Goal: Navigation & Orientation: Find specific page/section

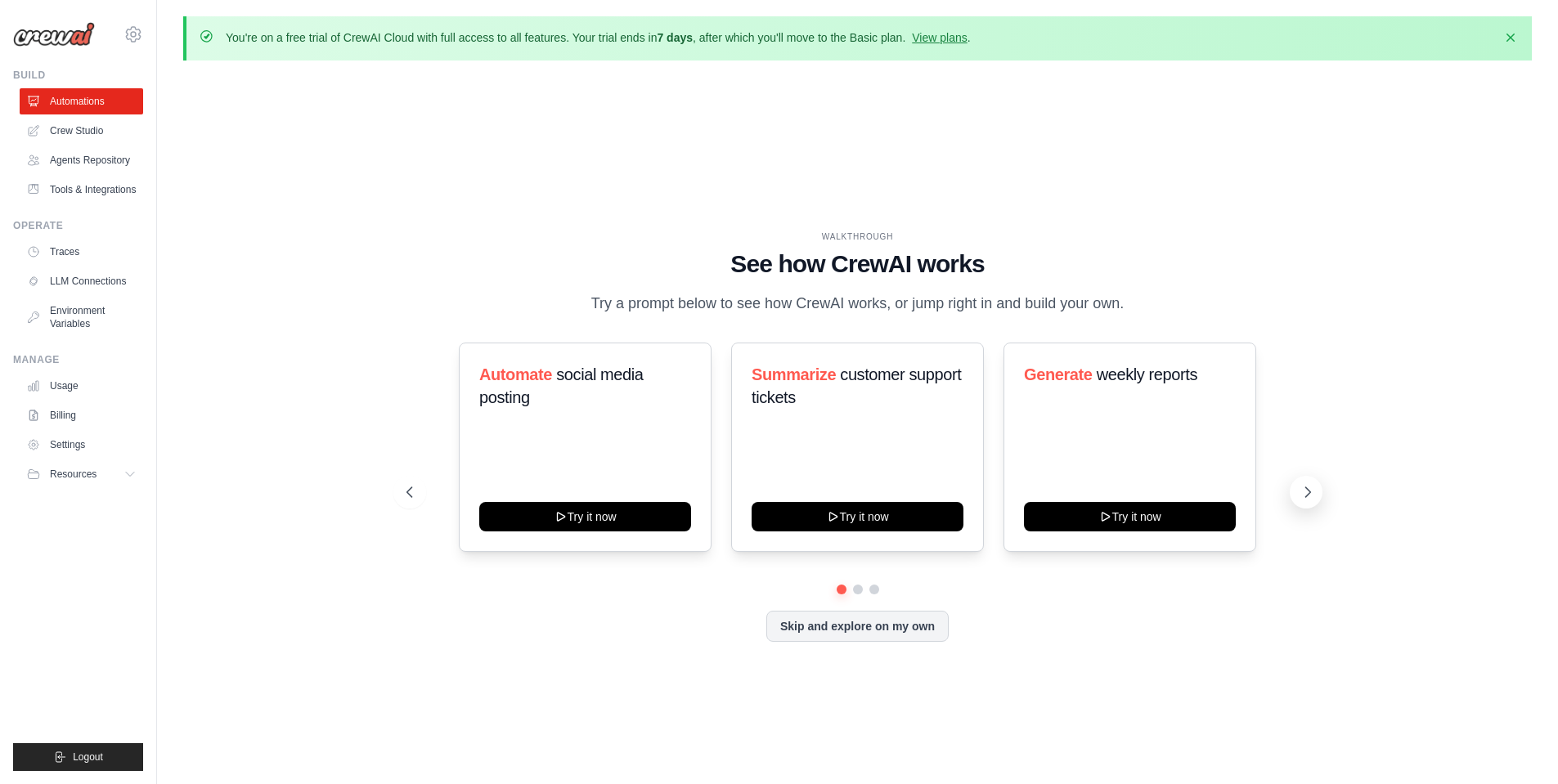
click at [1298, 499] on button at bounding box center [1306, 492] width 32 height 32
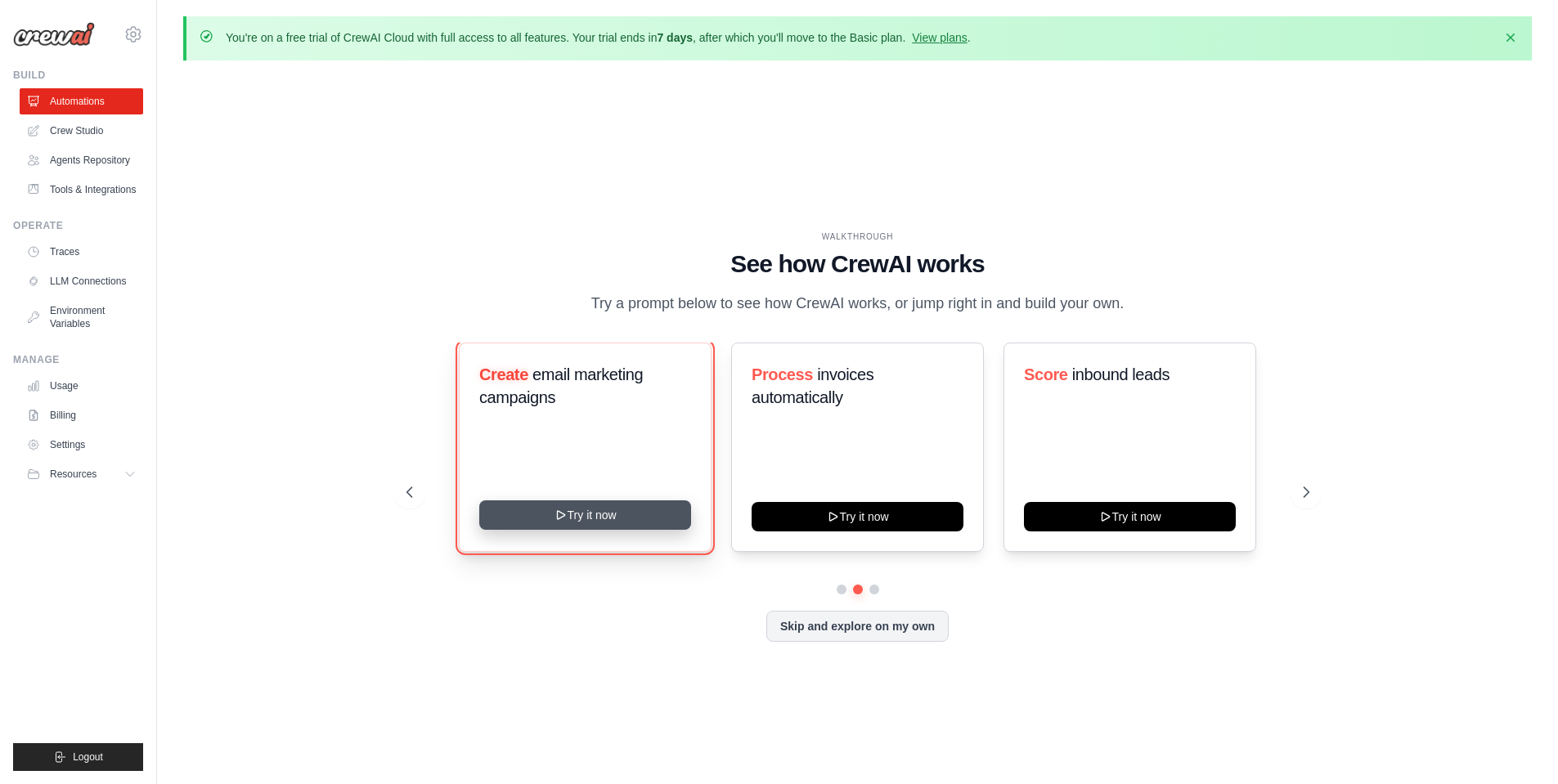
click at [527, 522] on button "Try it now" at bounding box center [586, 515] width 212 height 30
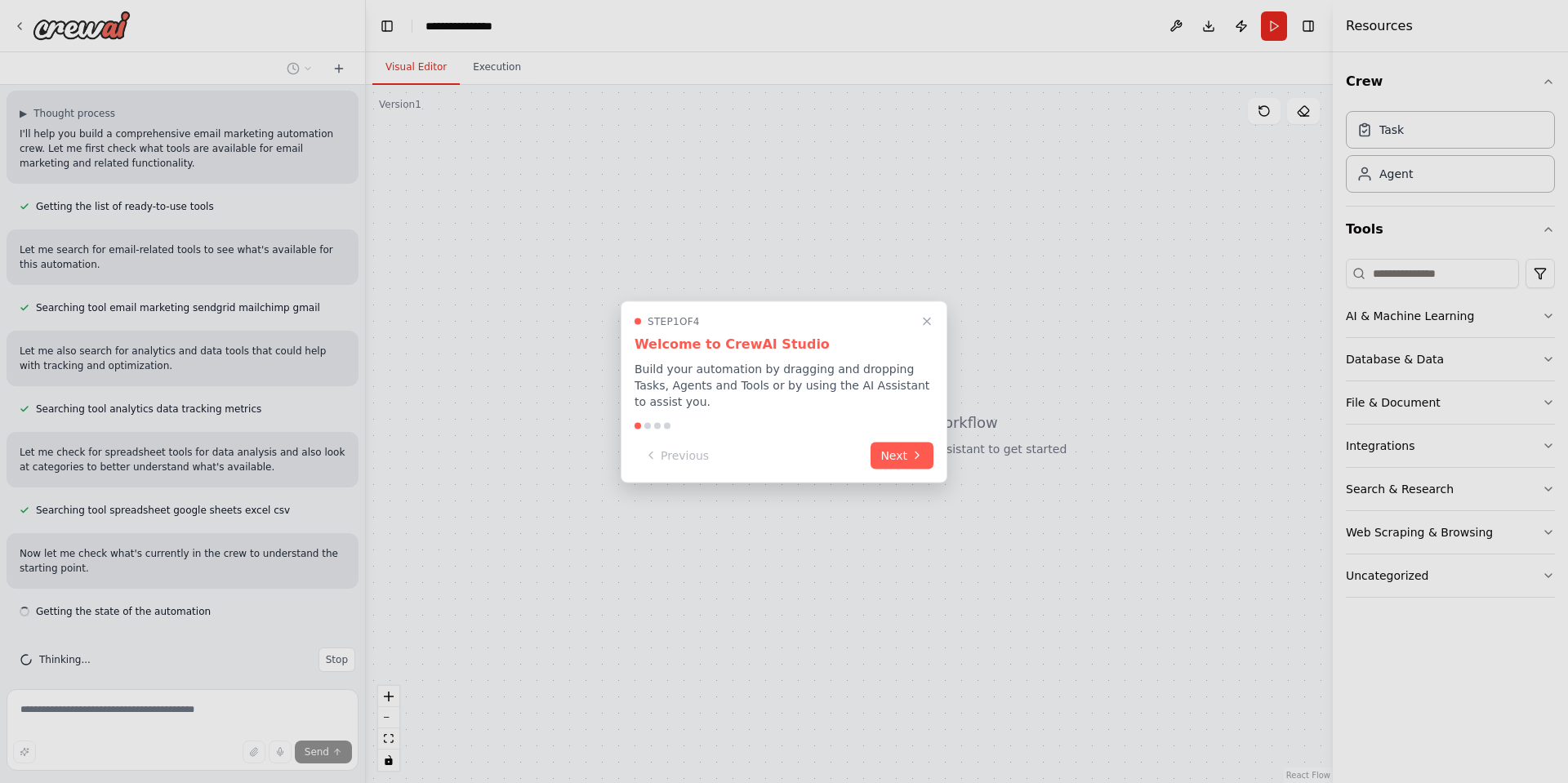
scroll to position [120, 0]
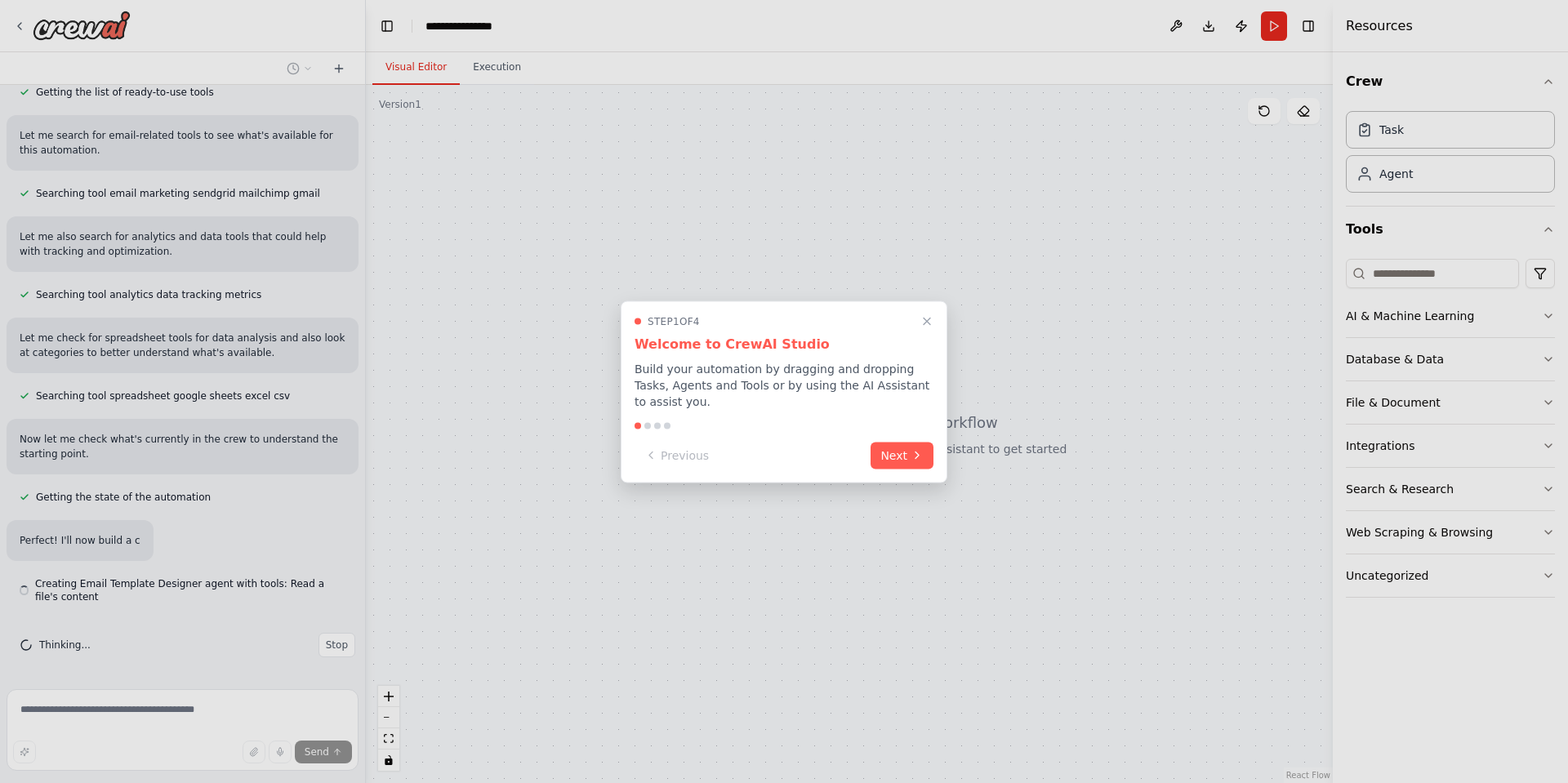
click at [1169, 24] on div at bounding box center [784, 392] width 1568 height 783
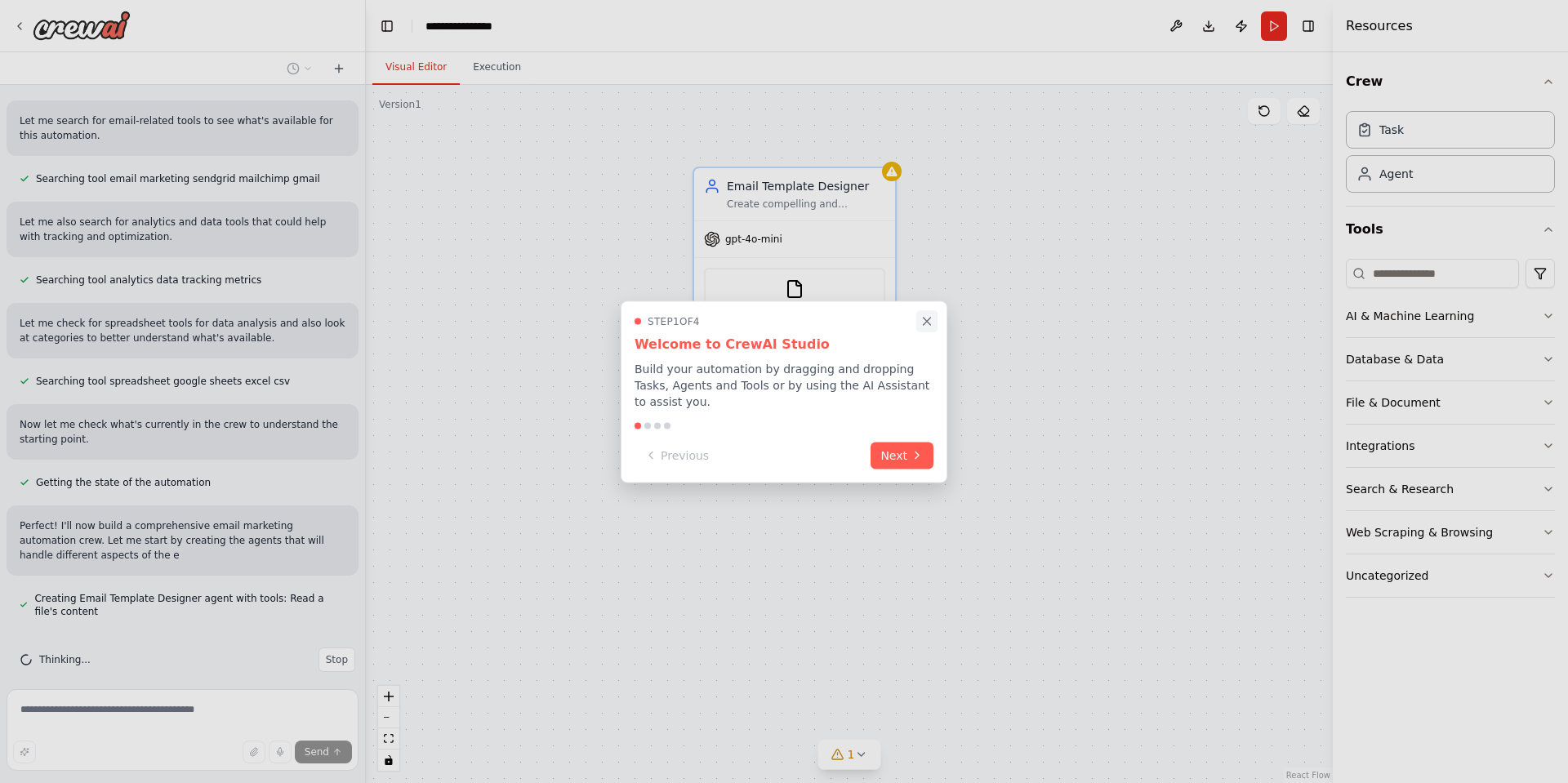
scroll to position [249, 0]
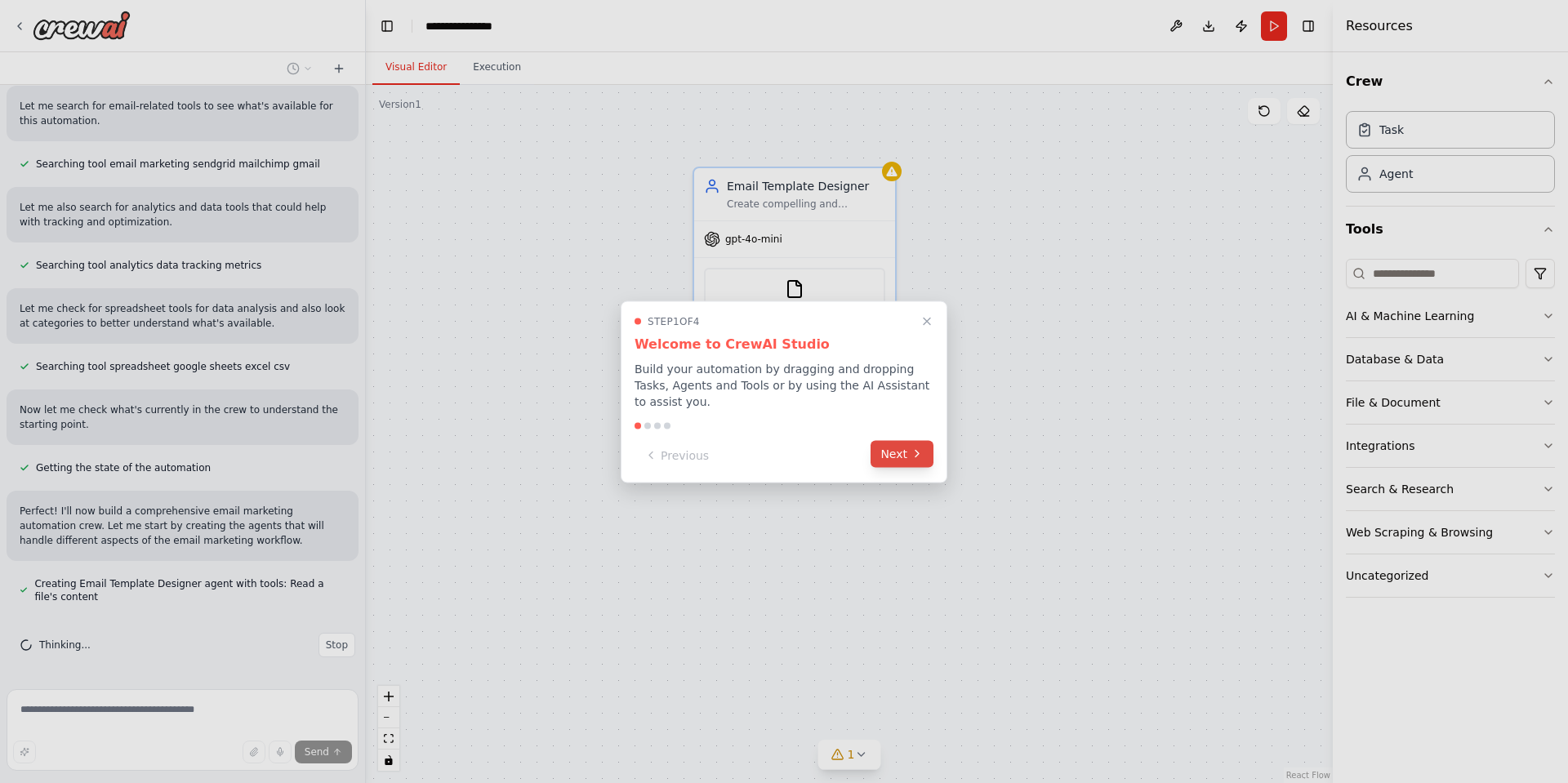
click at [899, 442] on button "Next" at bounding box center [902, 454] width 63 height 27
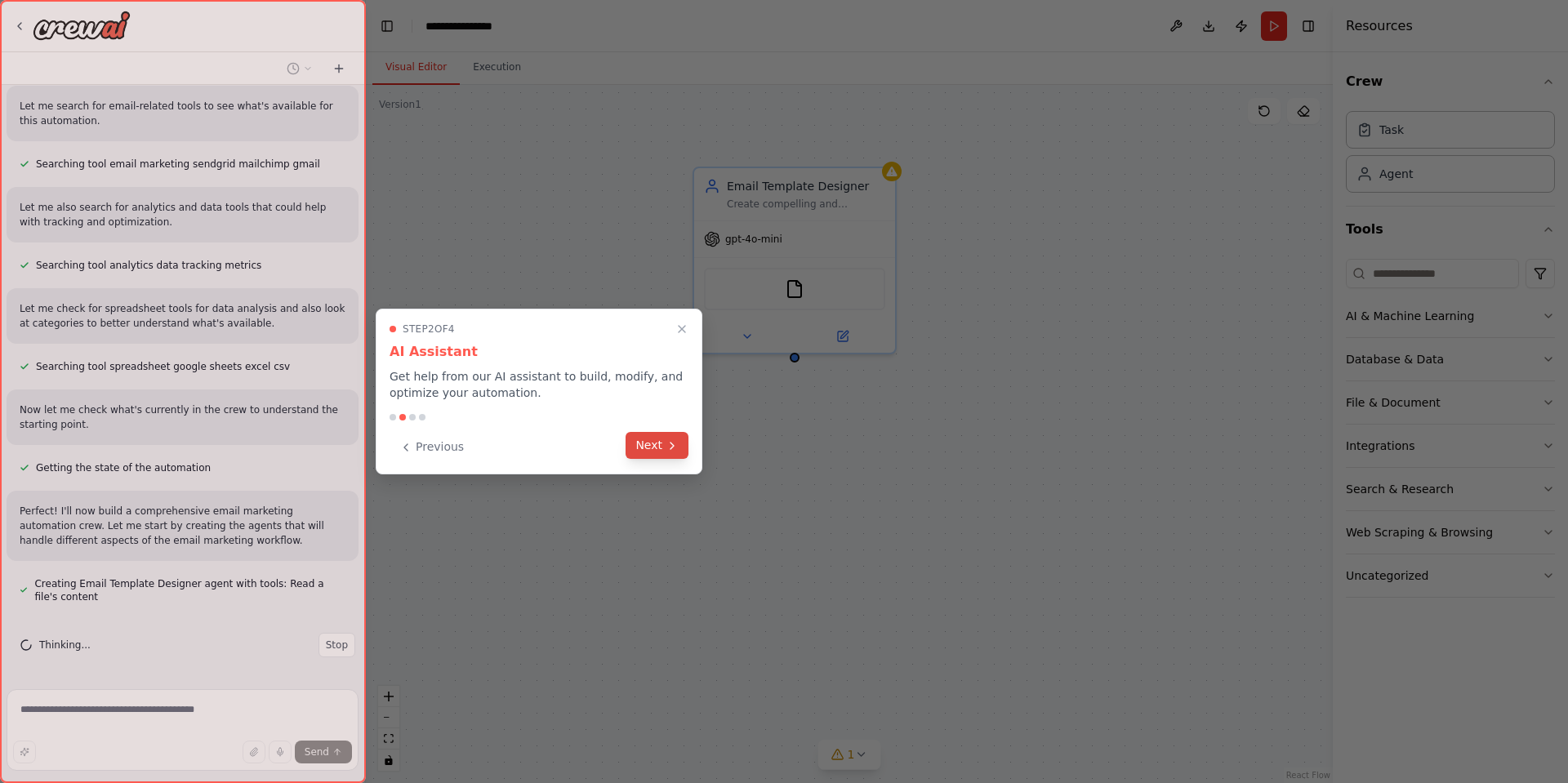
click at [656, 446] on button "Next" at bounding box center [657, 445] width 63 height 27
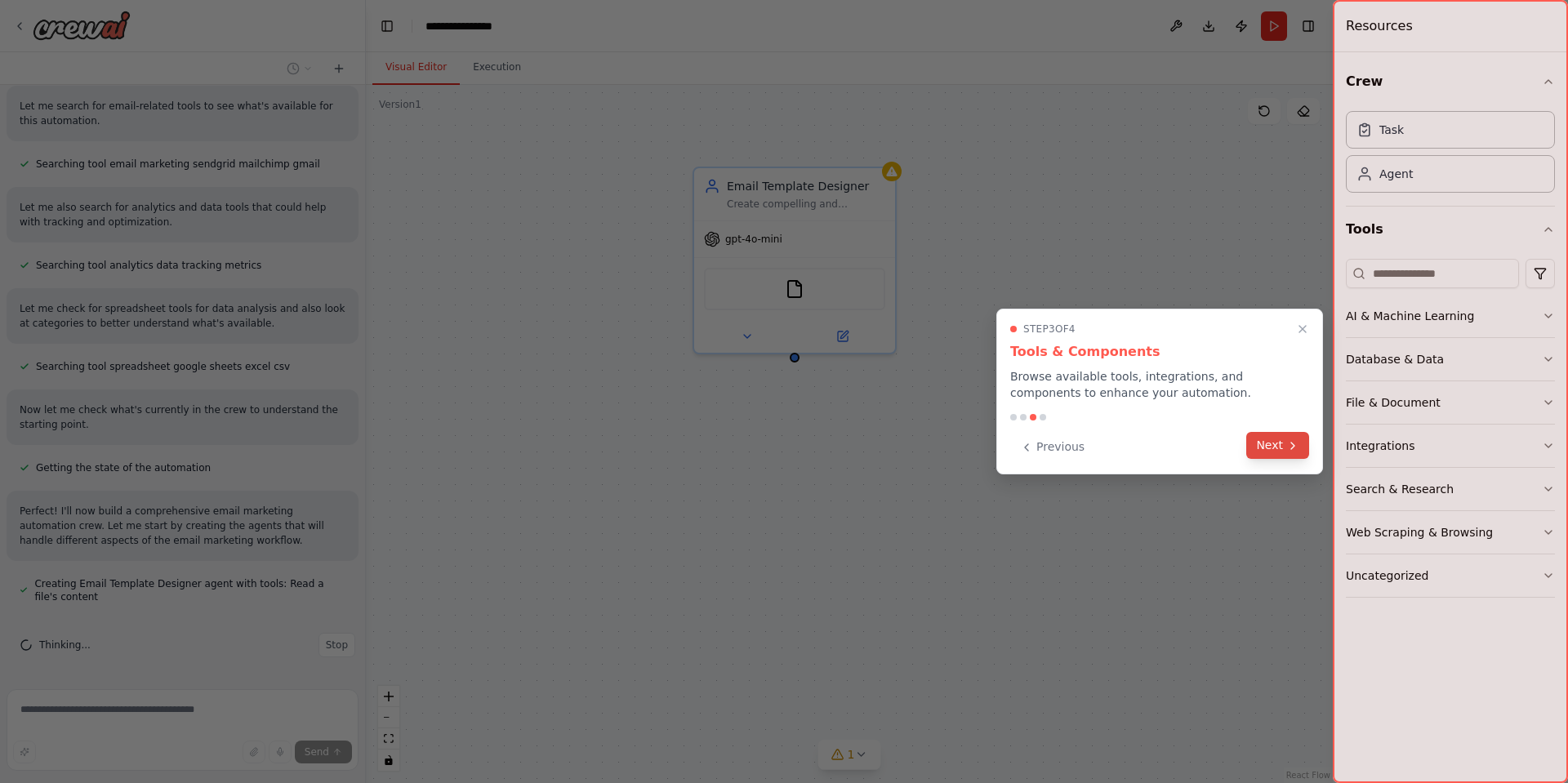
click at [1263, 451] on button "Next" at bounding box center [1278, 445] width 63 height 27
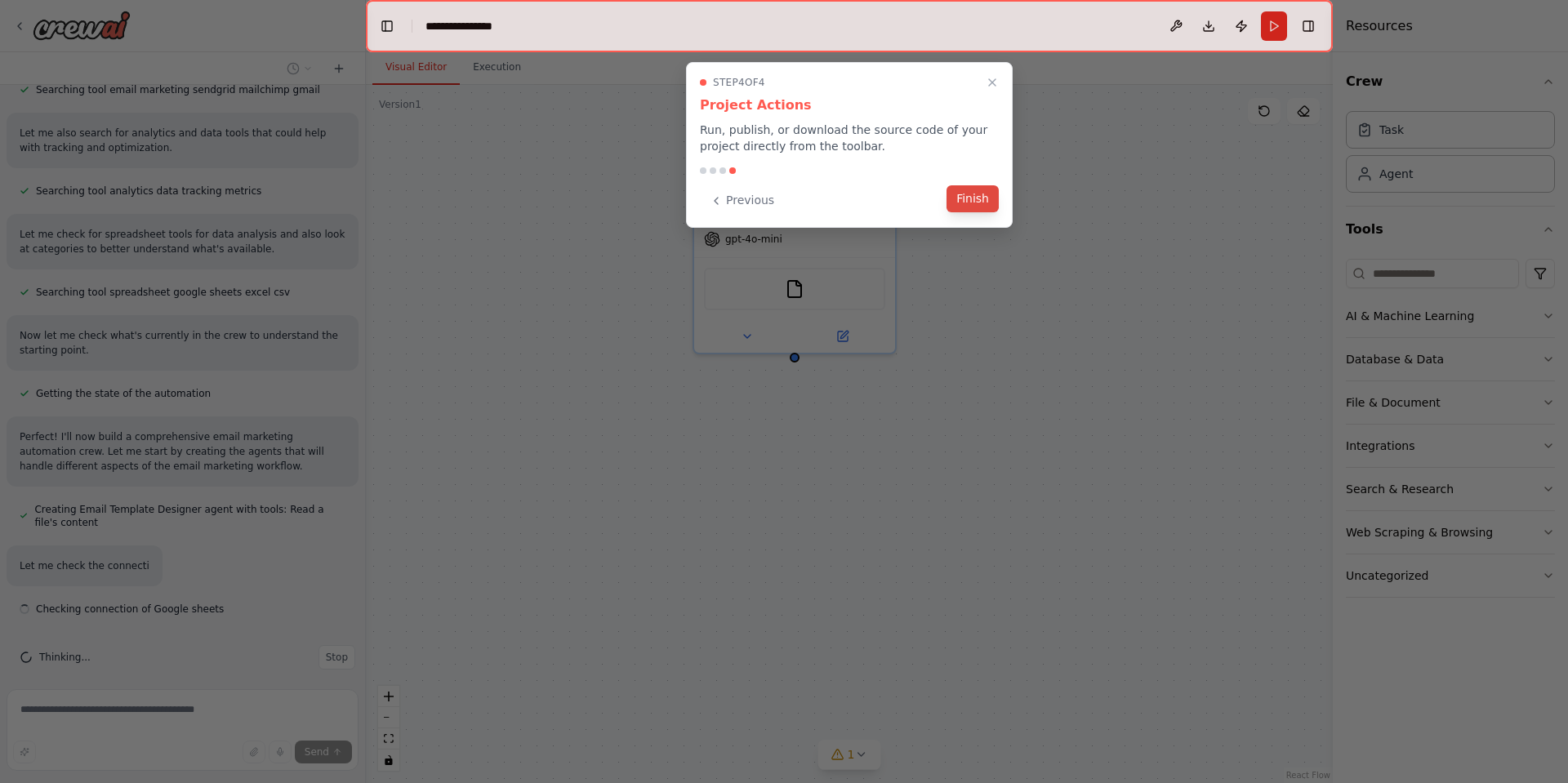
click at [984, 208] on button "Finish" at bounding box center [973, 198] width 52 height 27
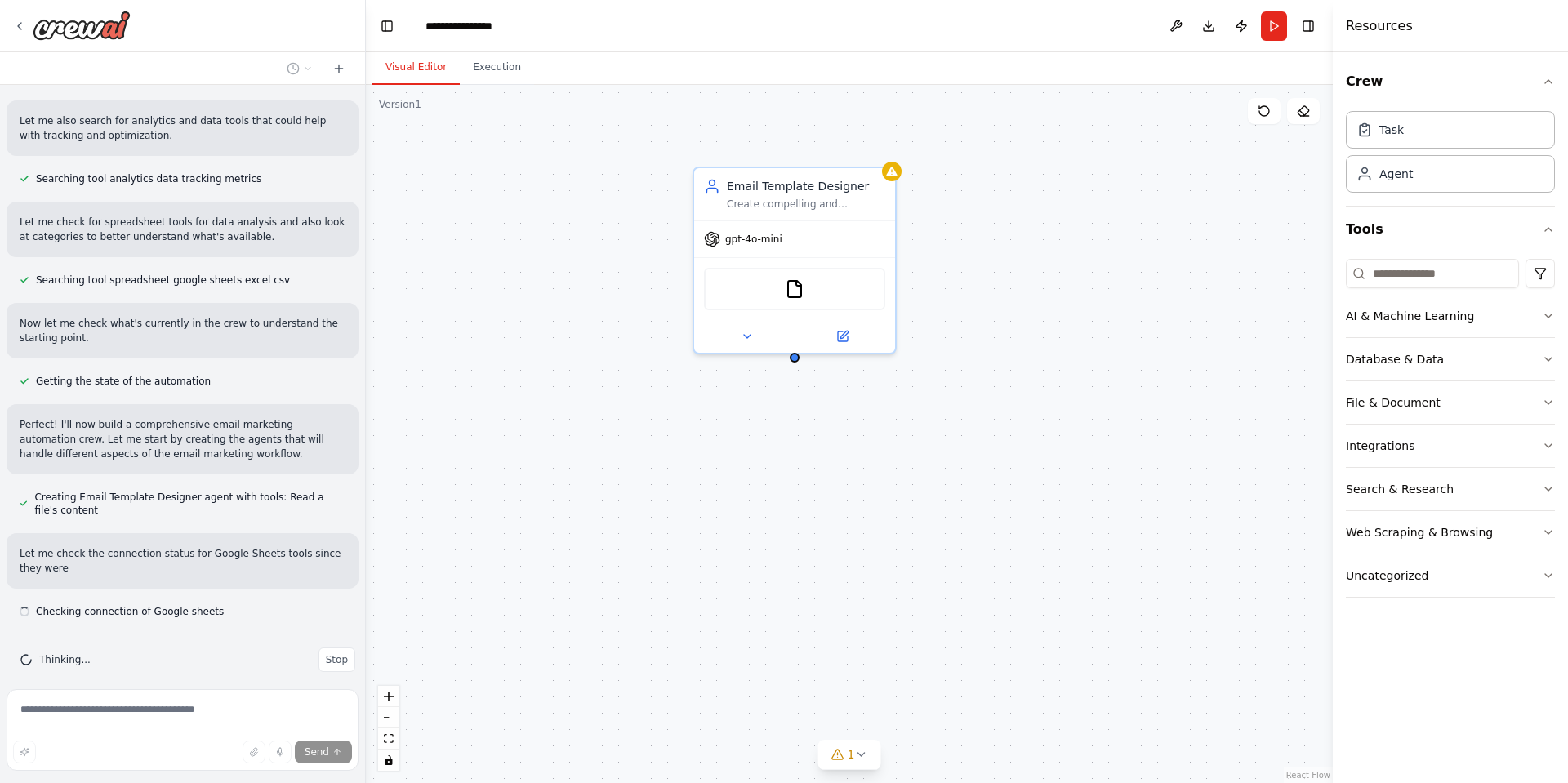
scroll to position [350, 0]
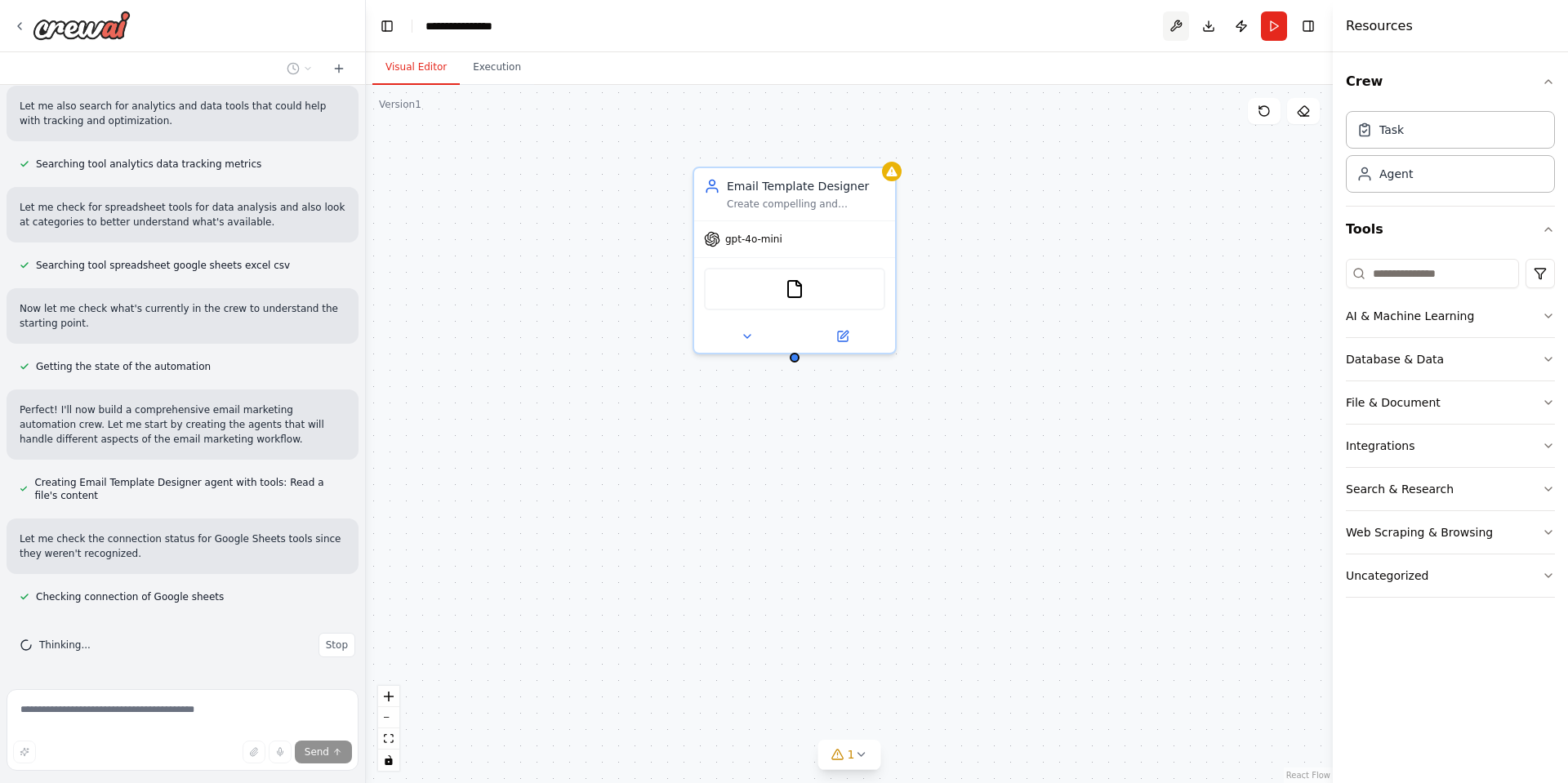
click at [1175, 31] on button at bounding box center [1176, 26] width 26 height 30
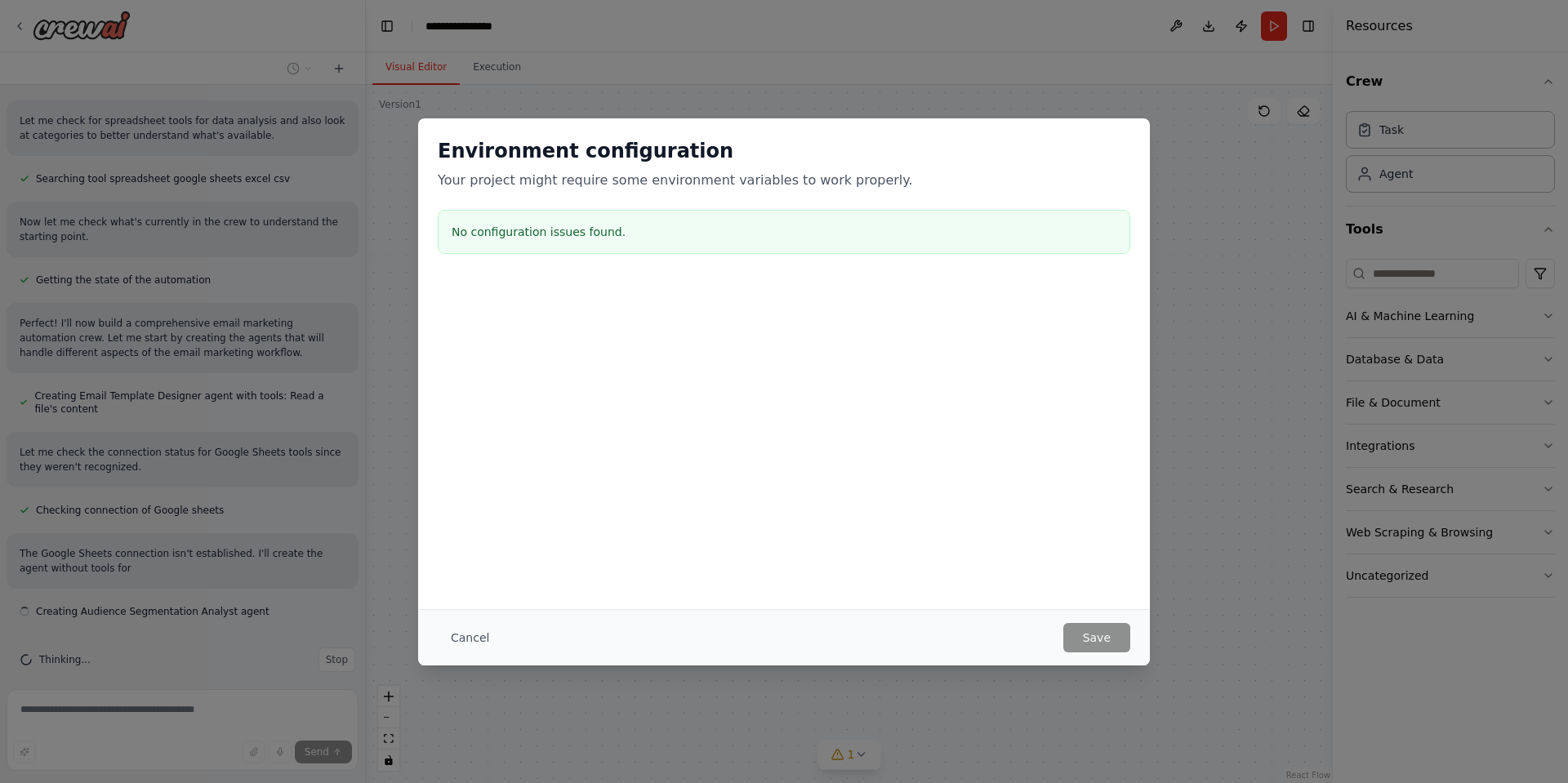
scroll to position [452, 0]
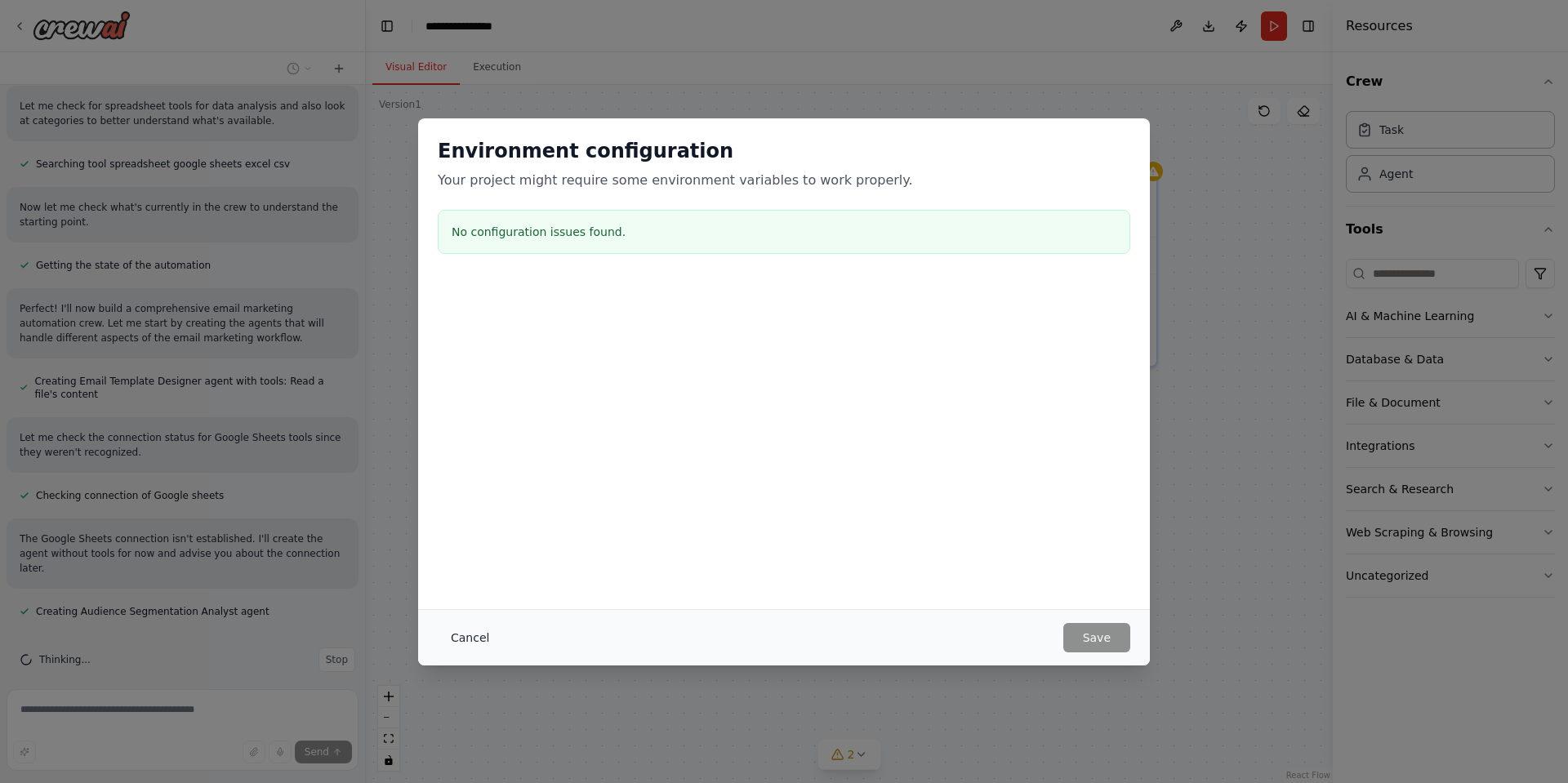
click at [466, 642] on button "Cancel" at bounding box center [470, 638] width 65 height 30
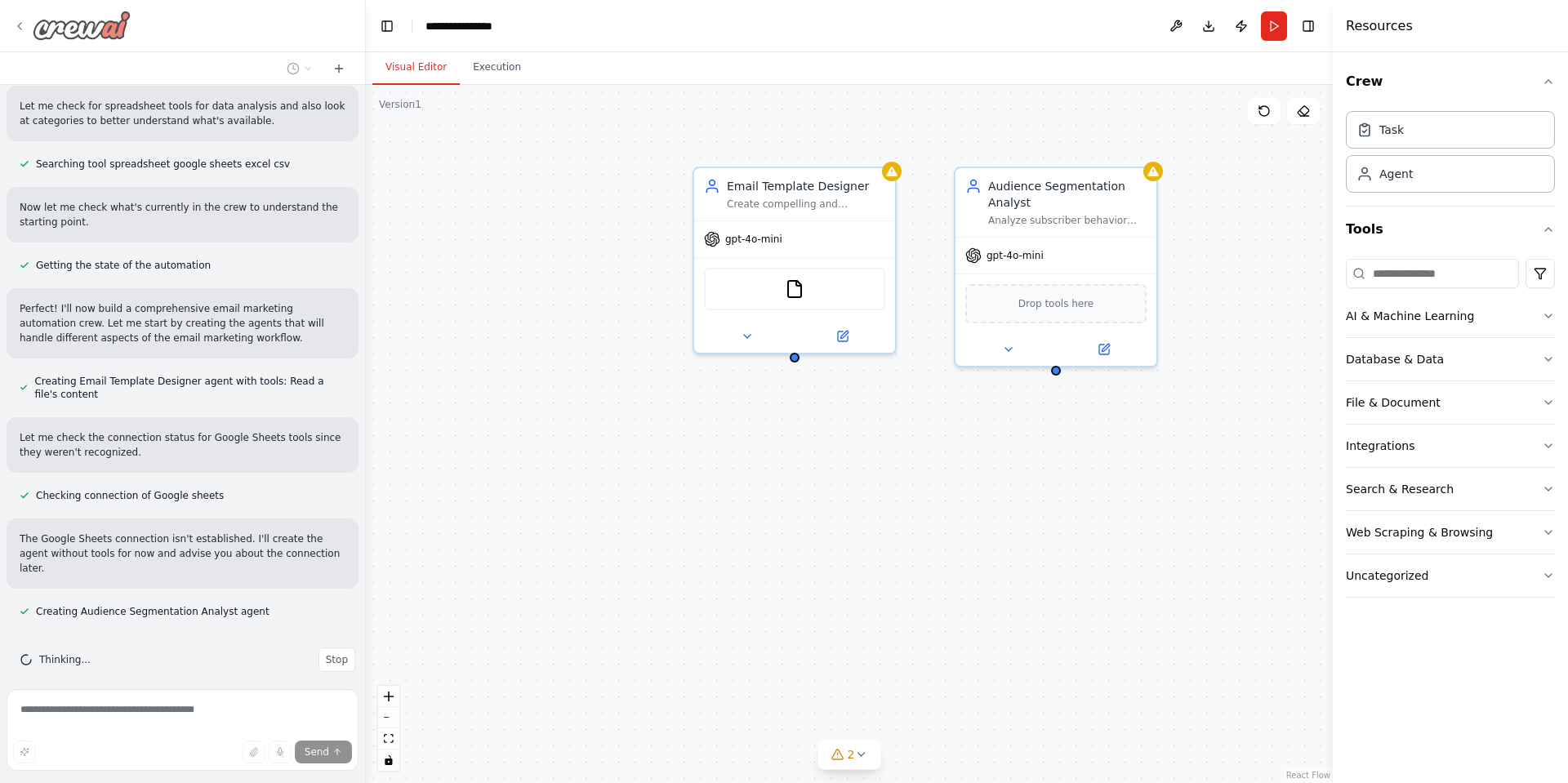
click at [16, 24] on icon at bounding box center [19, 25] width 13 height 13
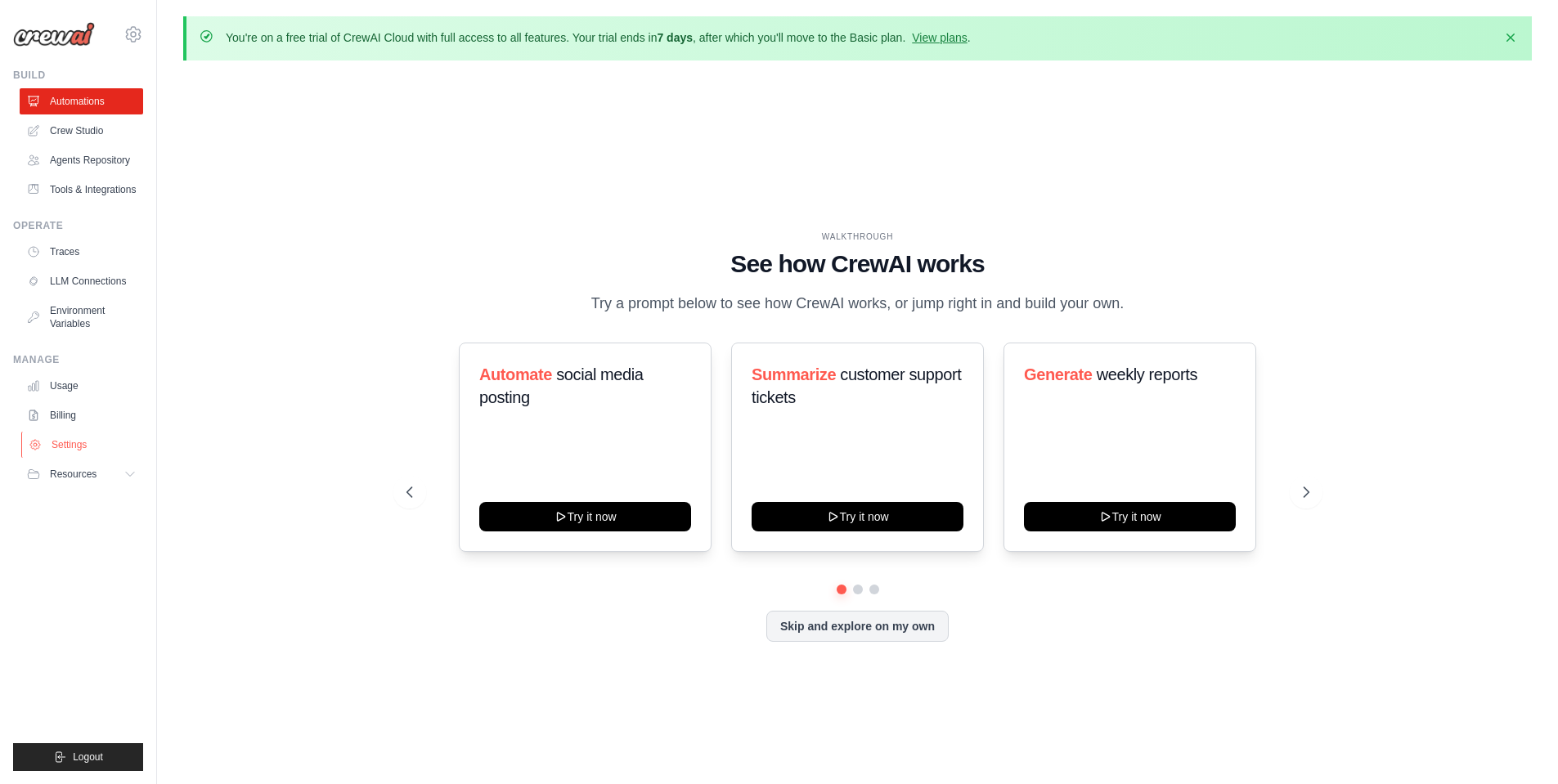
click at [99, 446] on link "Settings" at bounding box center [82, 444] width 123 height 26
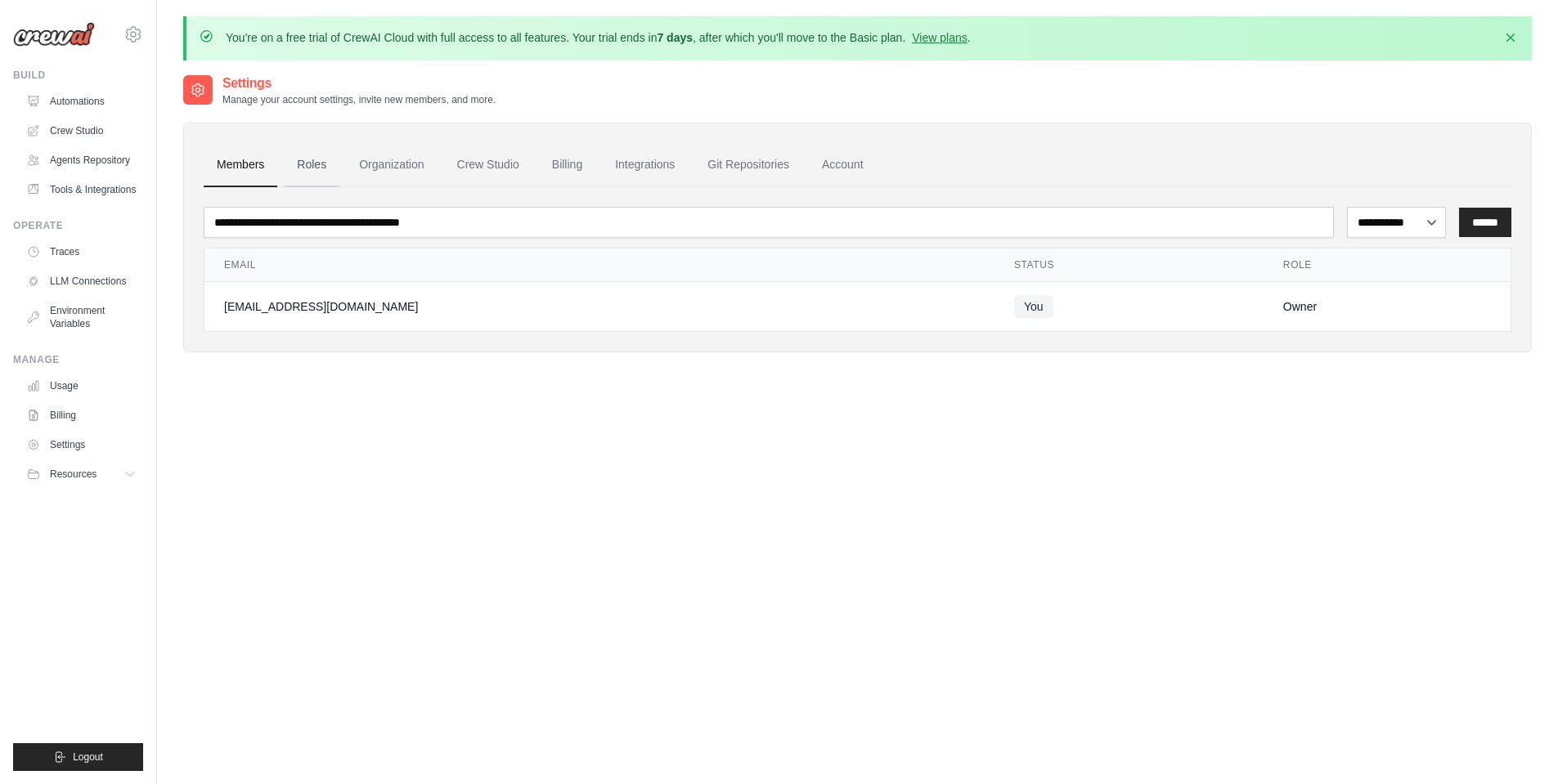
click at [339, 167] on link "Roles" at bounding box center [312, 165] width 56 height 44
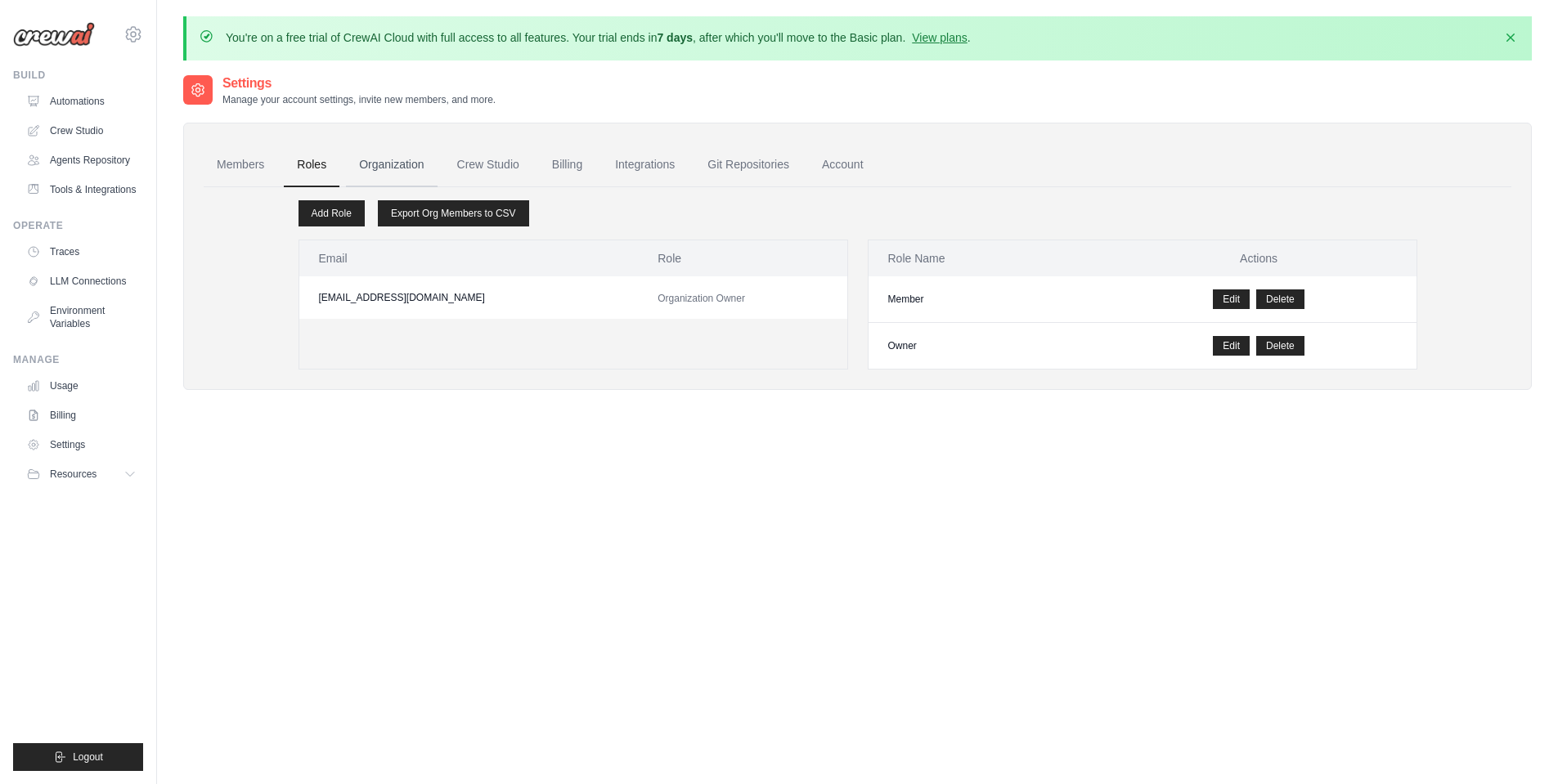
click at [382, 165] on link "Organization" at bounding box center [391, 165] width 91 height 44
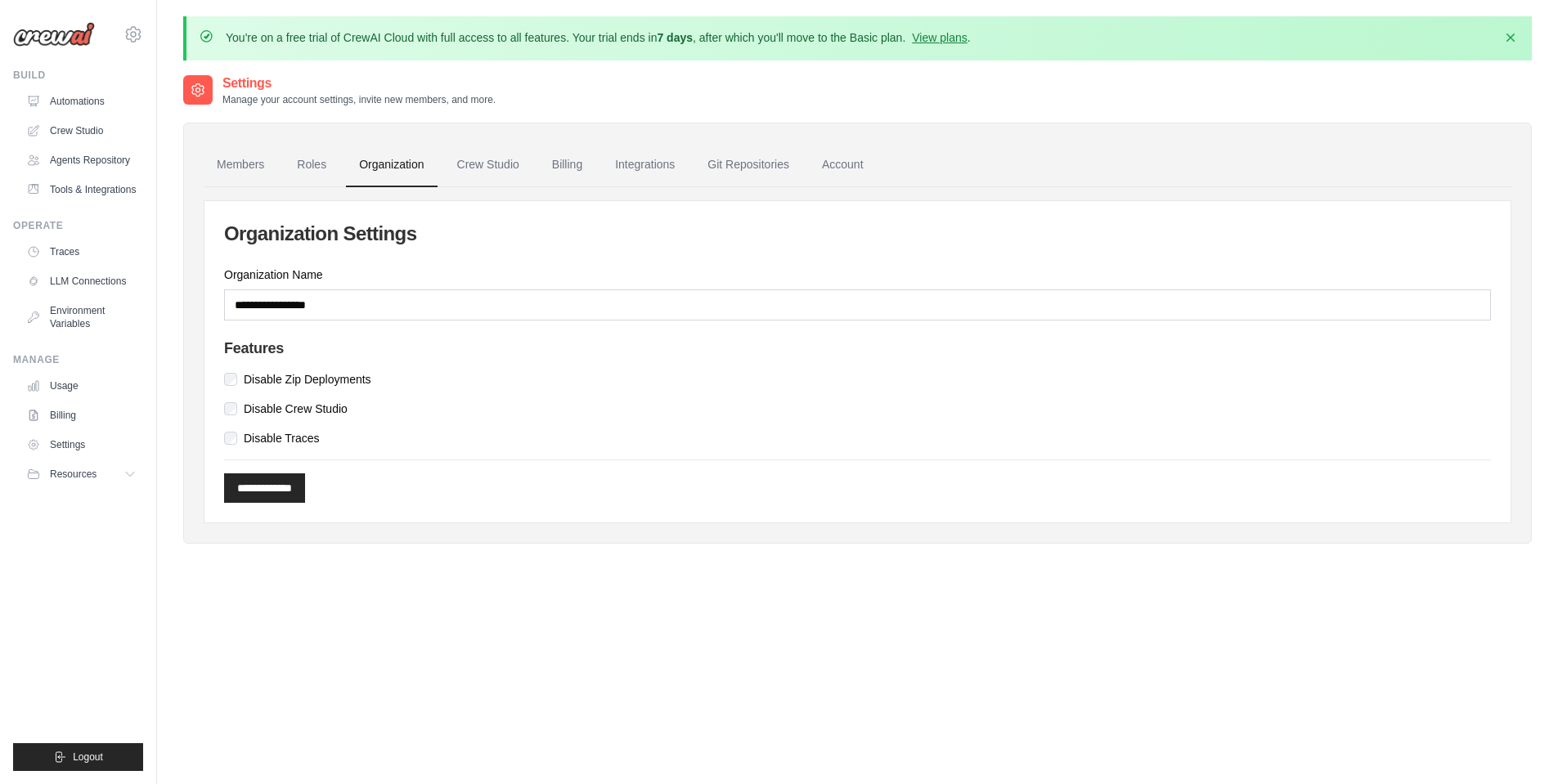
click at [481, 159] on link "Crew Studio" at bounding box center [488, 165] width 88 height 44
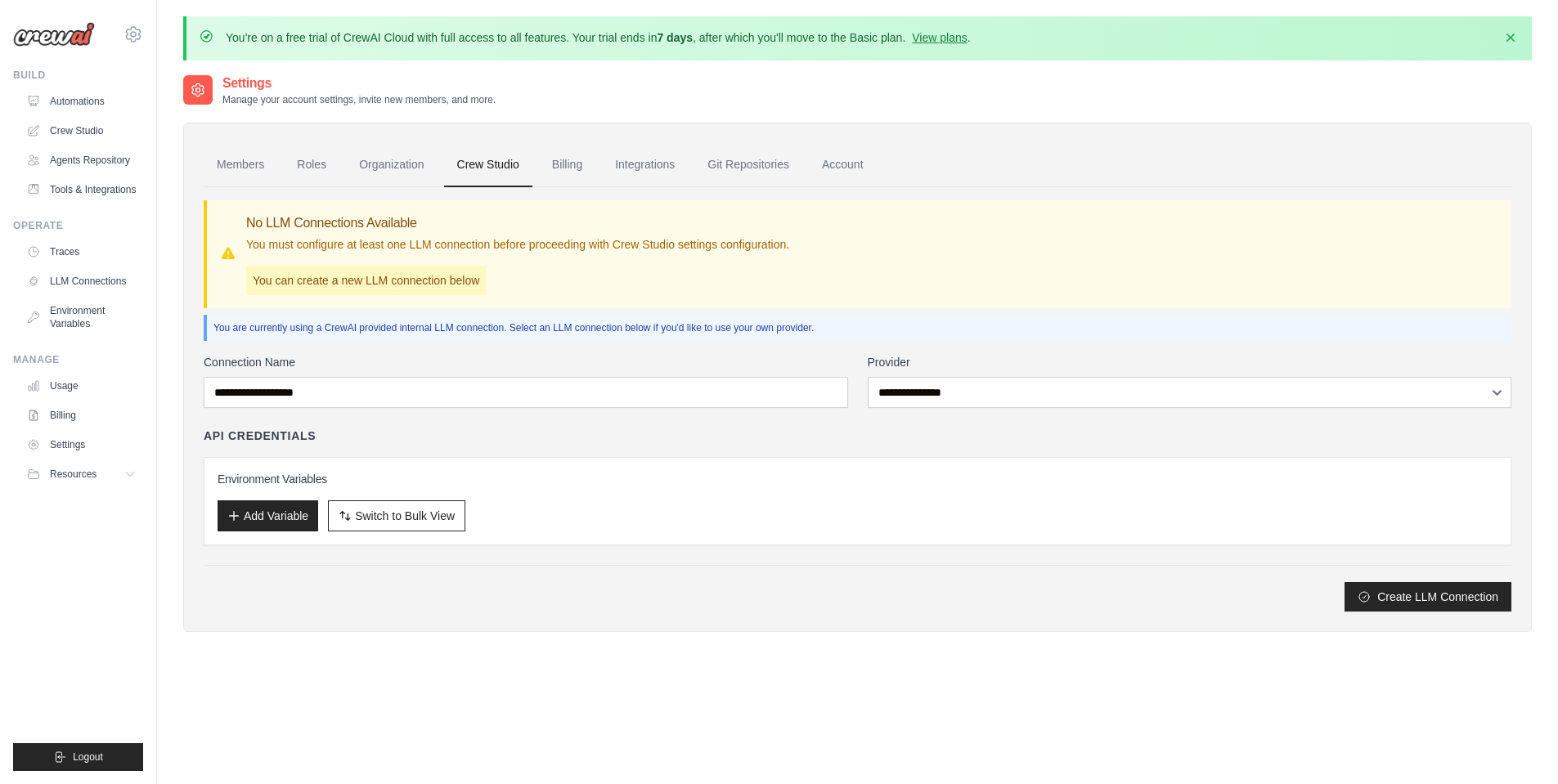
click at [567, 167] on link "Billing" at bounding box center [567, 165] width 56 height 44
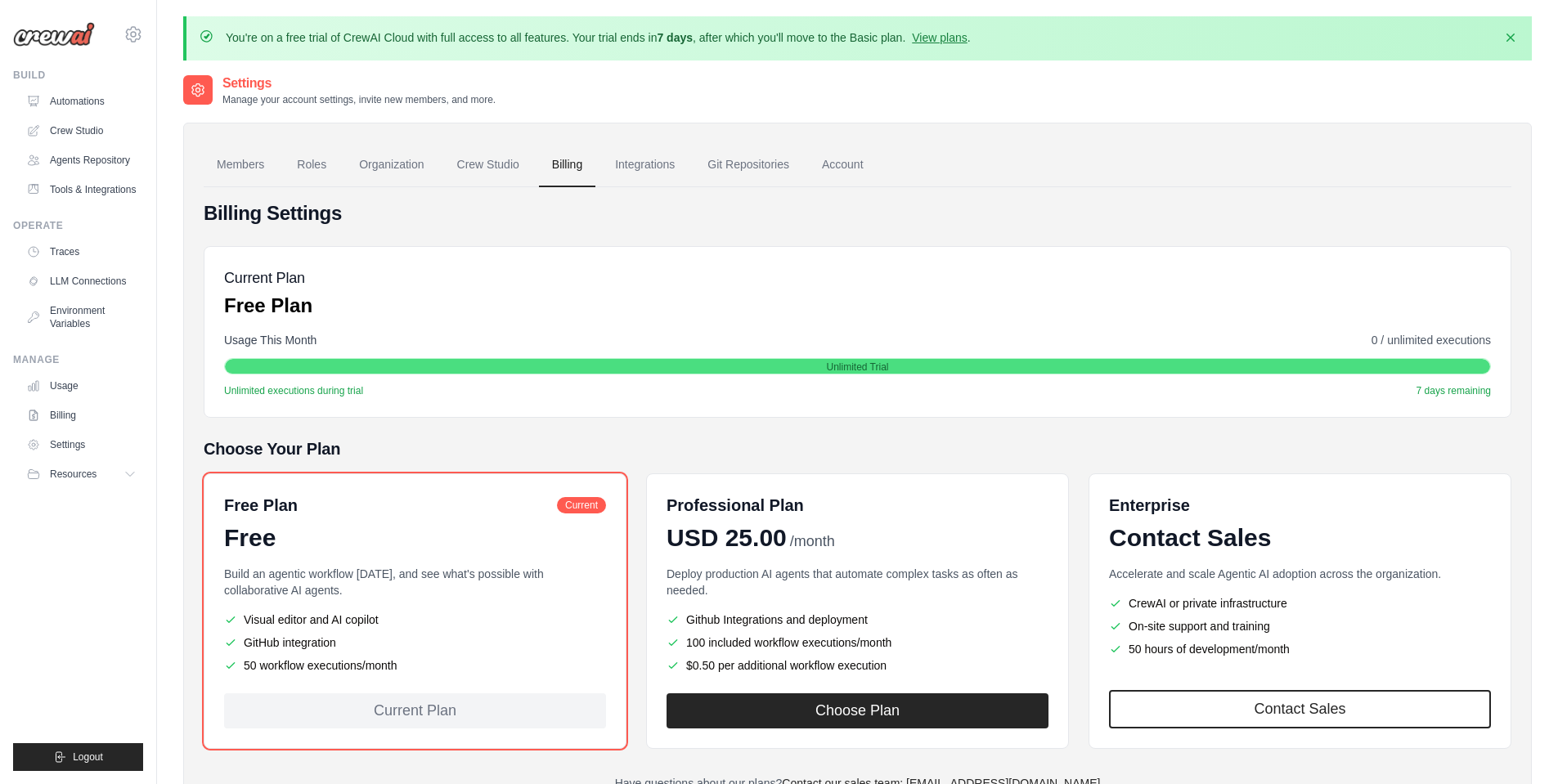
click at [645, 158] on link "Integrations" at bounding box center [645, 165] width 86 height 44
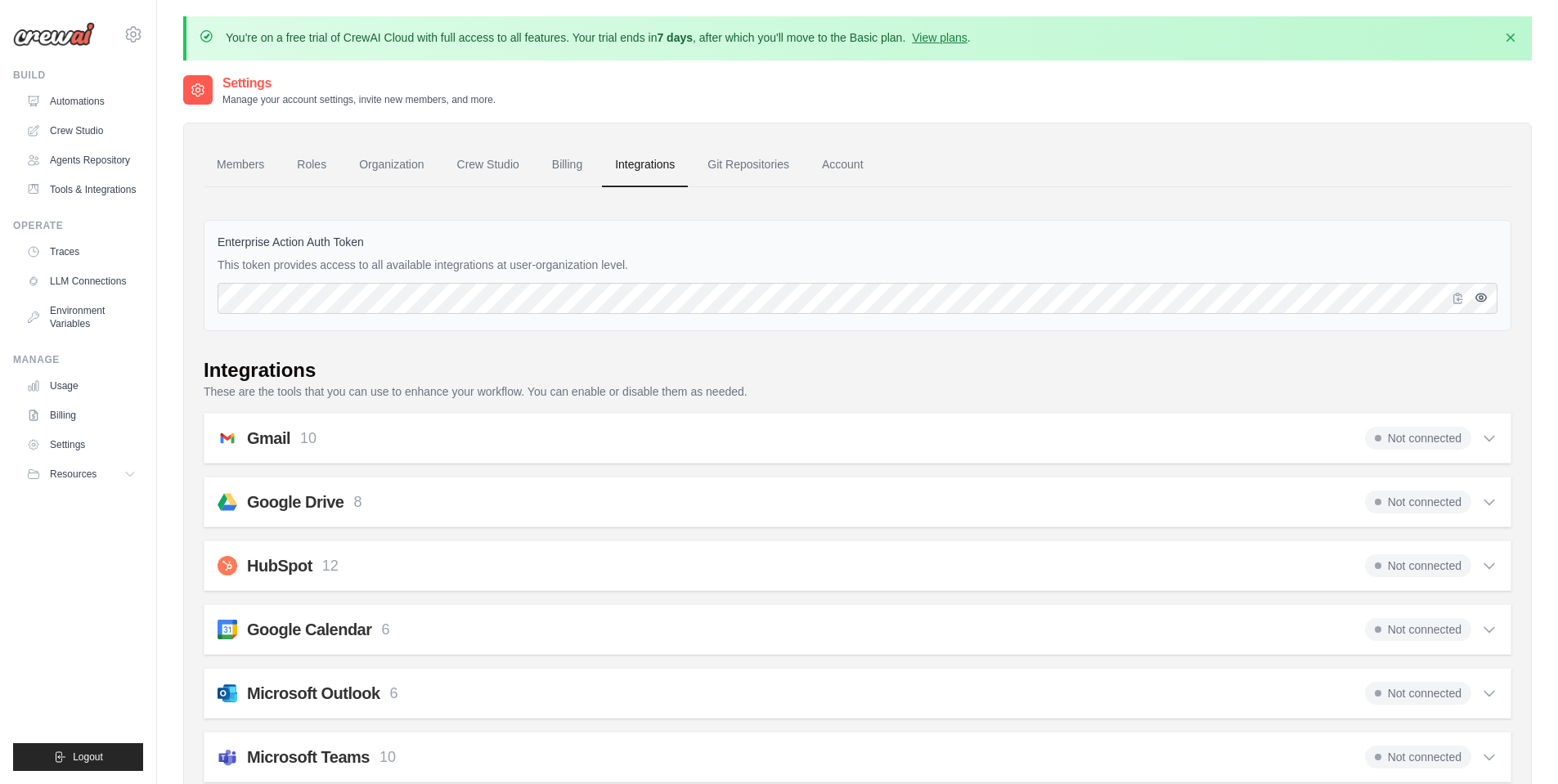
click at [1481, 299] on icon "button" at bounding box center [1481, 298] width 4 height 4
click at [740, 164] on link "Git Repositories" at bounding box center [747, 165] width 108 height 44
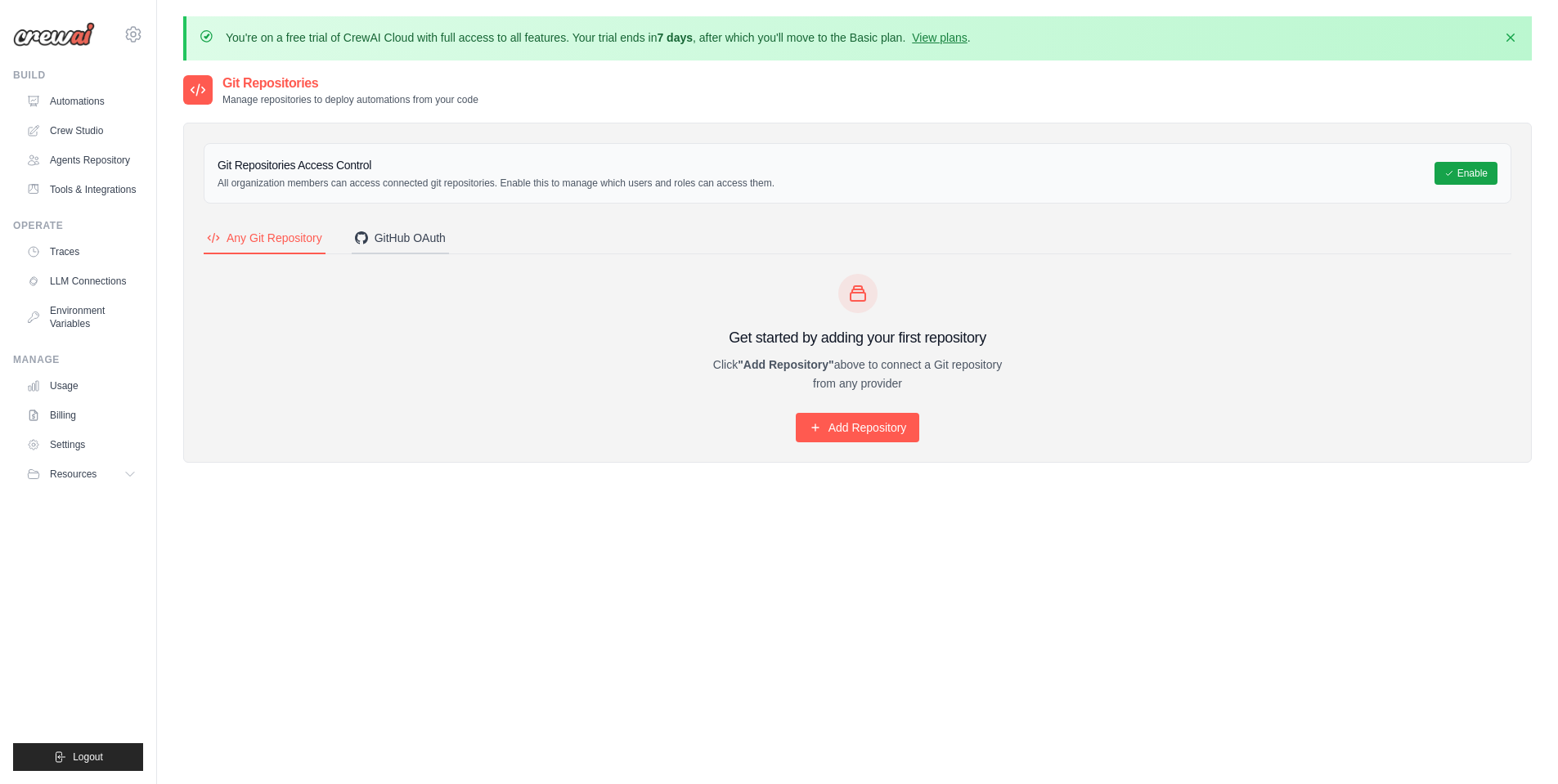
click at [407, 243] on div "GitHub OAuth" at bounding box center [401, 238] width 91 height 17
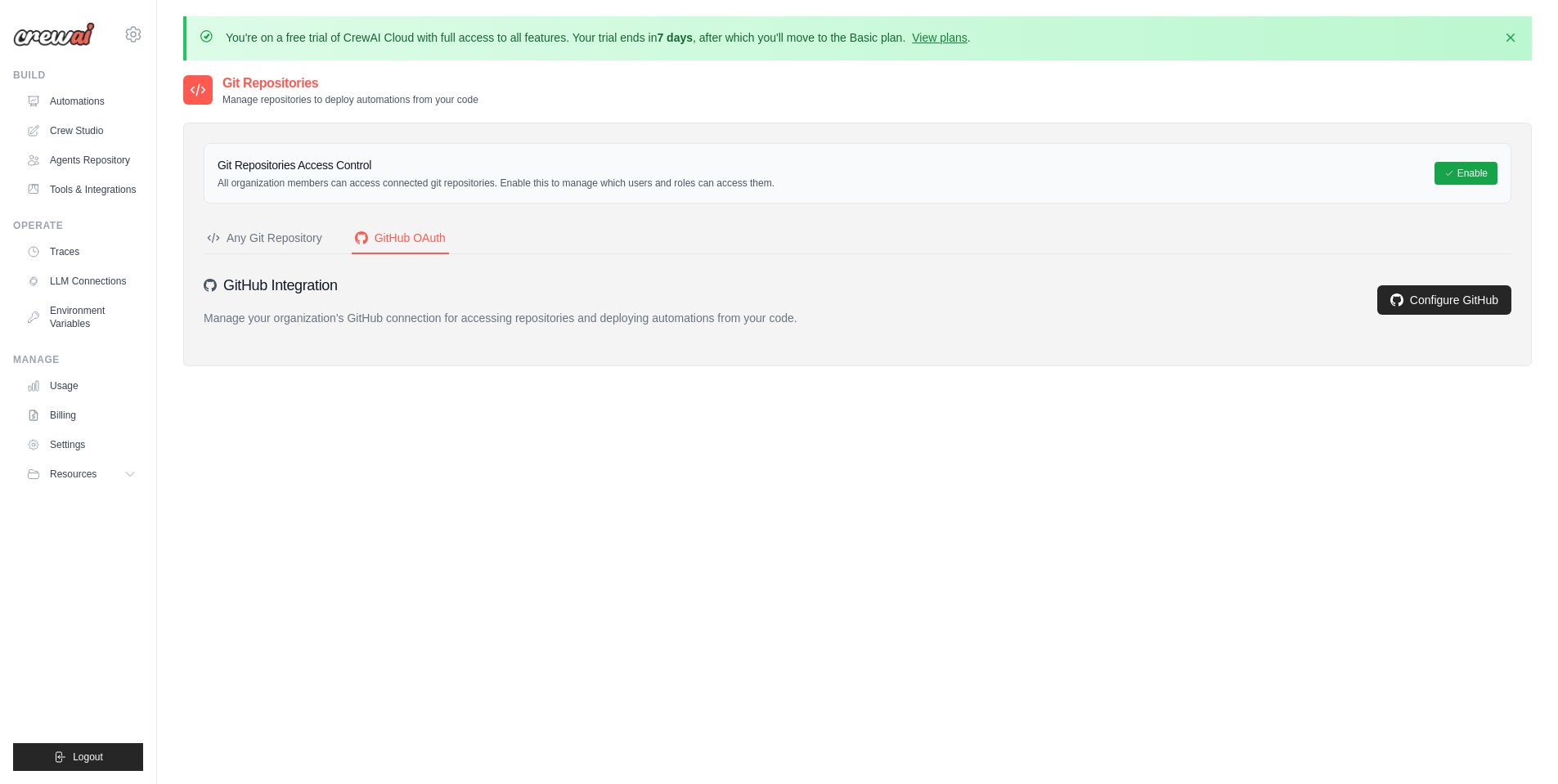
click at [272, 245] on div "Any Git Repository" at bounding box center [264, 238] width 116 height 17
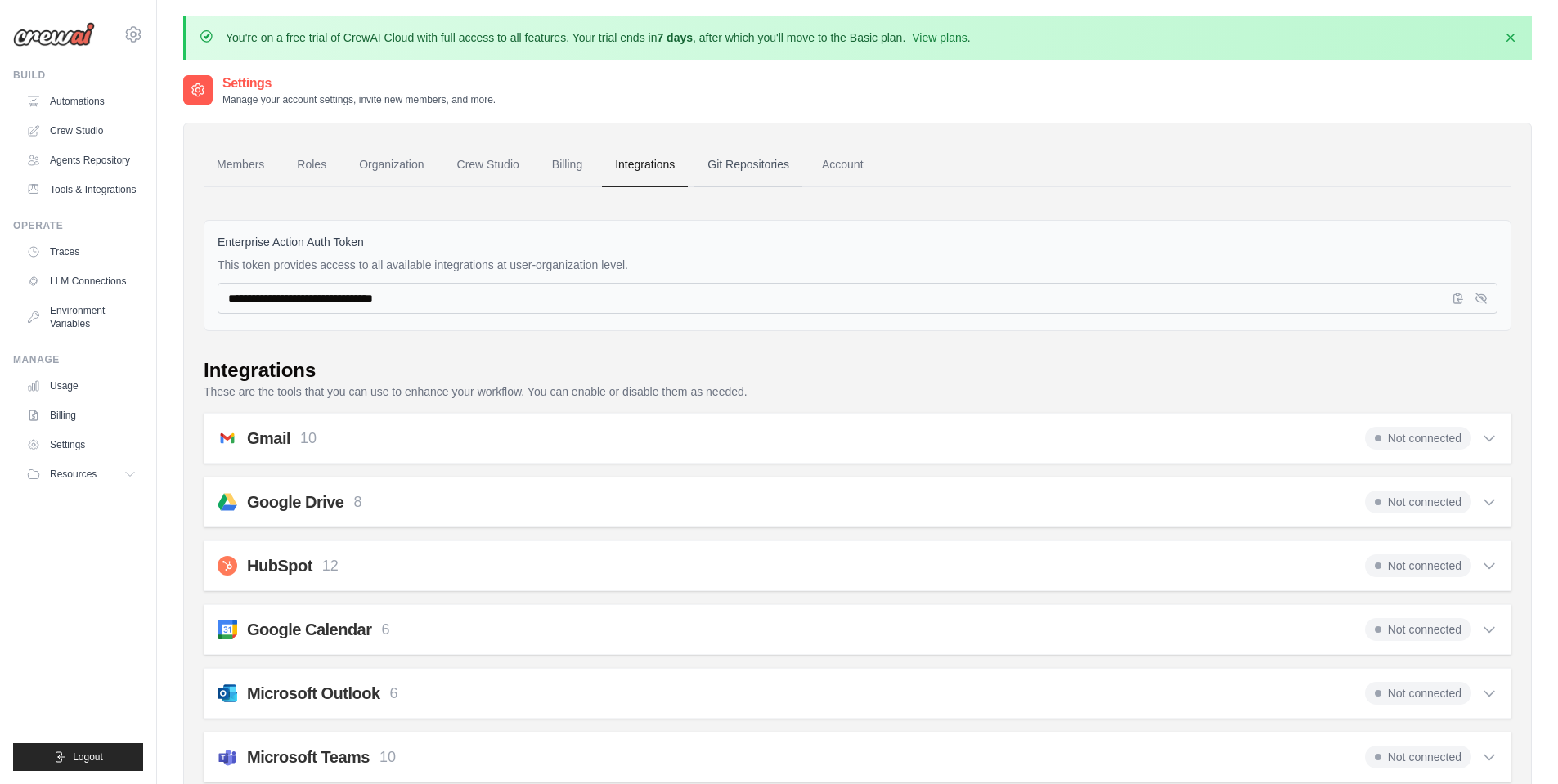
click at [780, 171] on link "Git Repositories" at bounding box center [747, 165] width 108 height 44
click at [768, 168] on link "Git Repositories" at bounding box center [747, 165] width 108 height 44
click at [855, 171] on link "Account" at bounding box center [843, 165] width 68 height 44
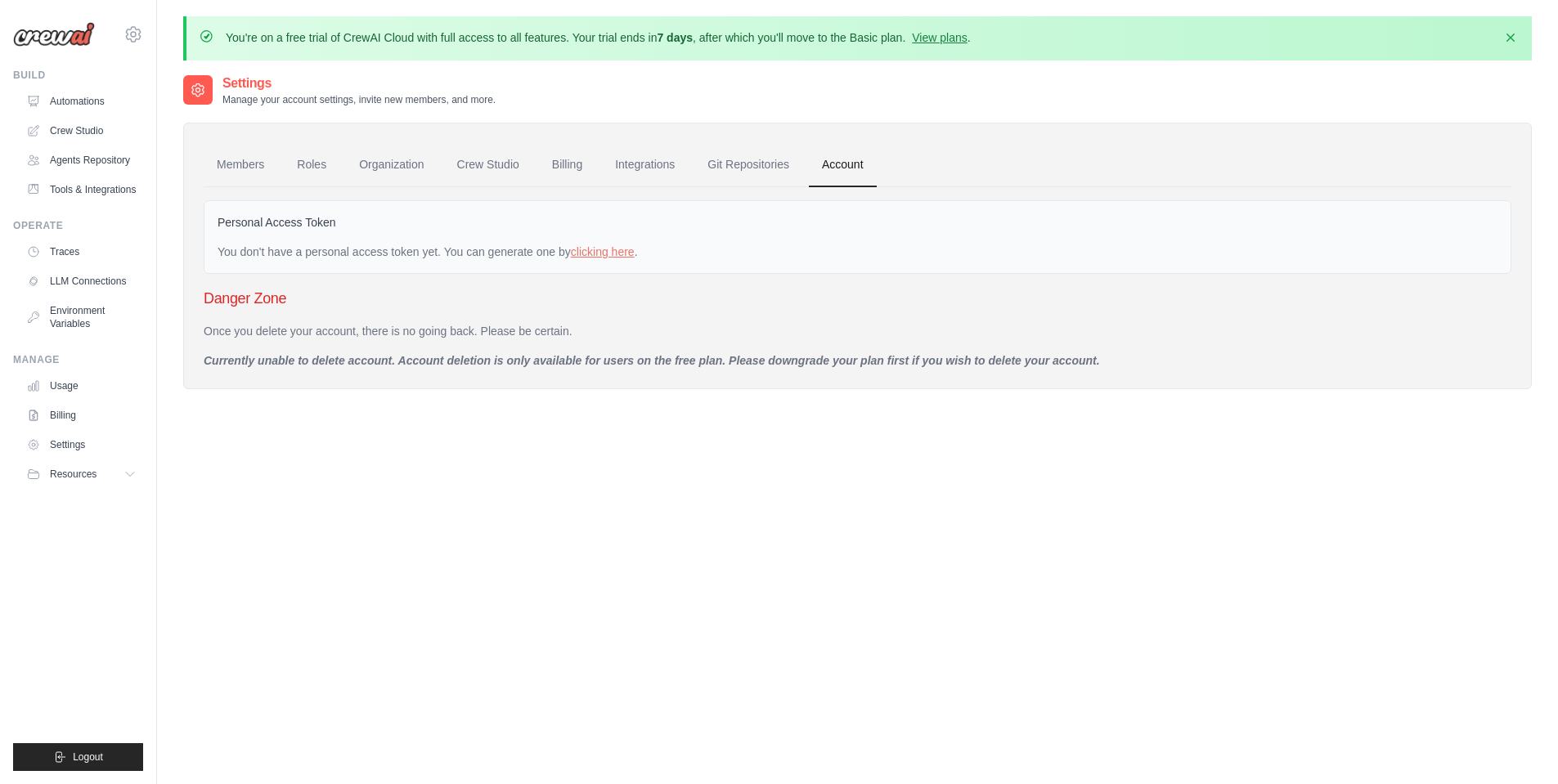
click at [200, 94] on icon at bounding box center [198, 90] width 11 height 12
click at [110, 100] on link "Automations" at bounding box center [82, 102] width 123 height 26
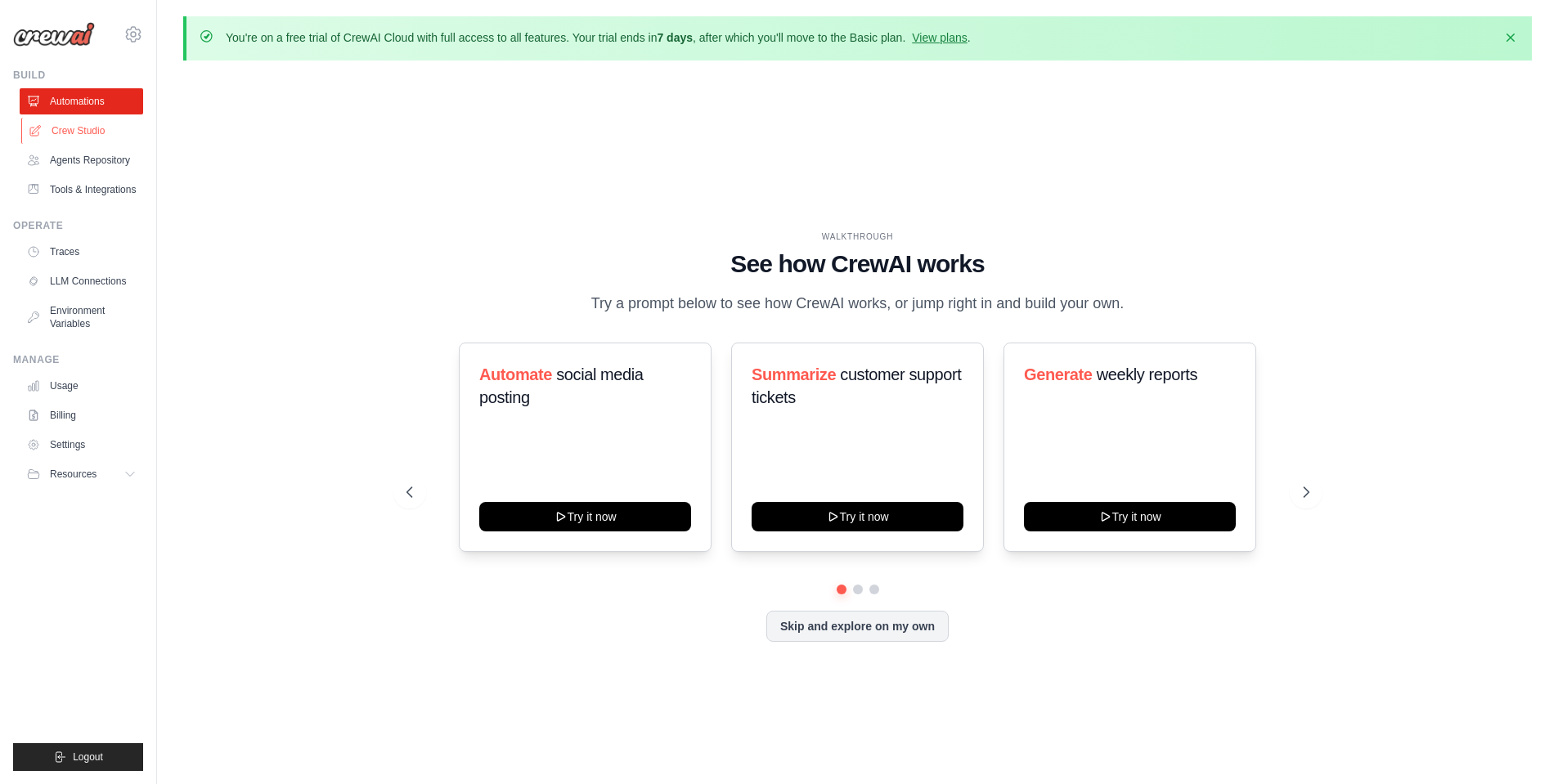
click at [91, 130] on link "Crew Studio" at bounding box center [82, 131] width 123 height 26
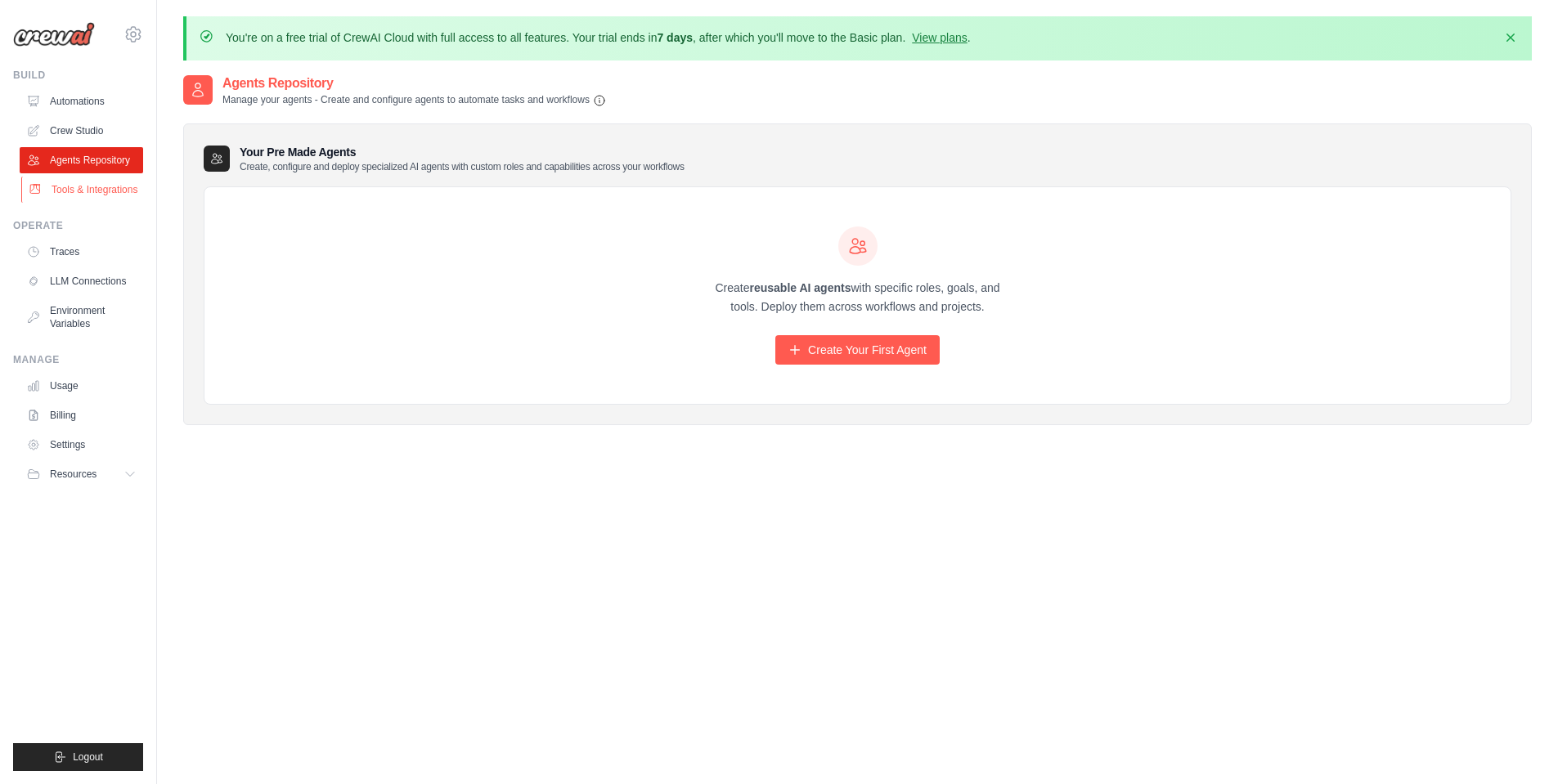
click at [68, 187] on link "Tools & Integrations" at bounding box center [82, 190] width 123 height 26
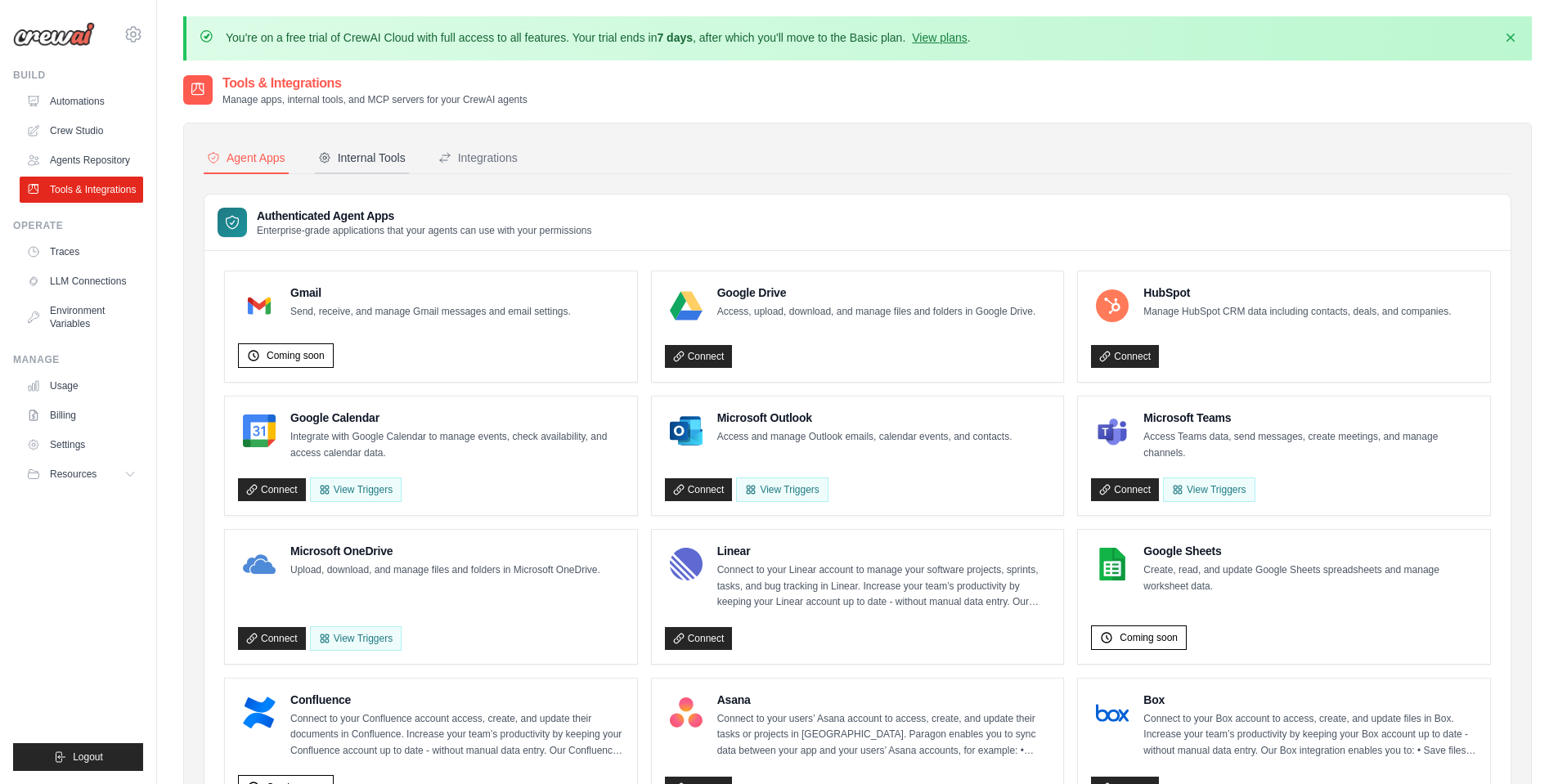
click at [377, 156] on div "Internal Tools" at bounding box center [362, 158] width 88 height 17
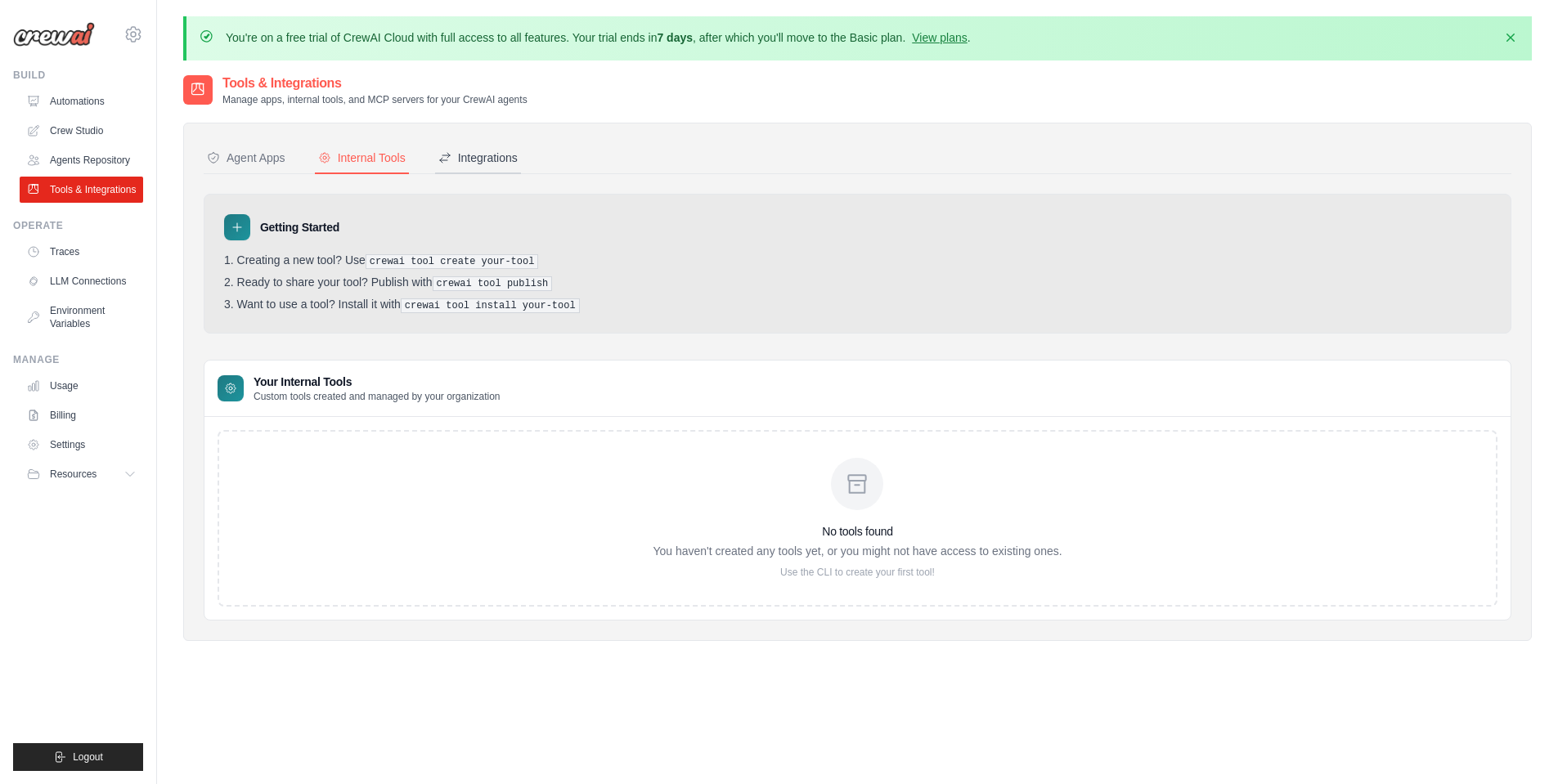
click at [468, 158] on div "Integrations" at bounding box center [478, 158] width 80 height 17
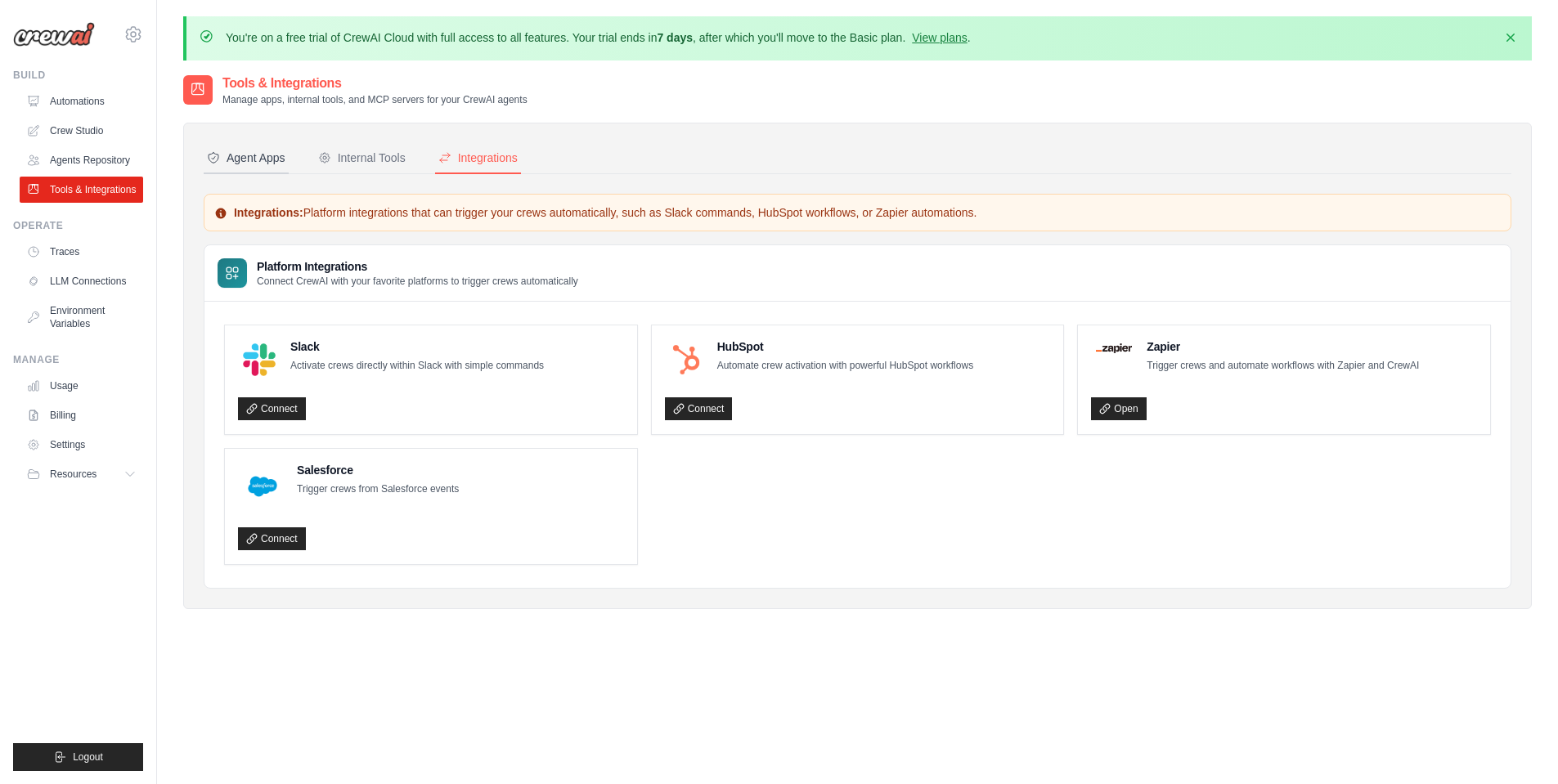
click at [252, 160] on div "Agent Apps" at bounding box center [246, 158] width 79 height 17
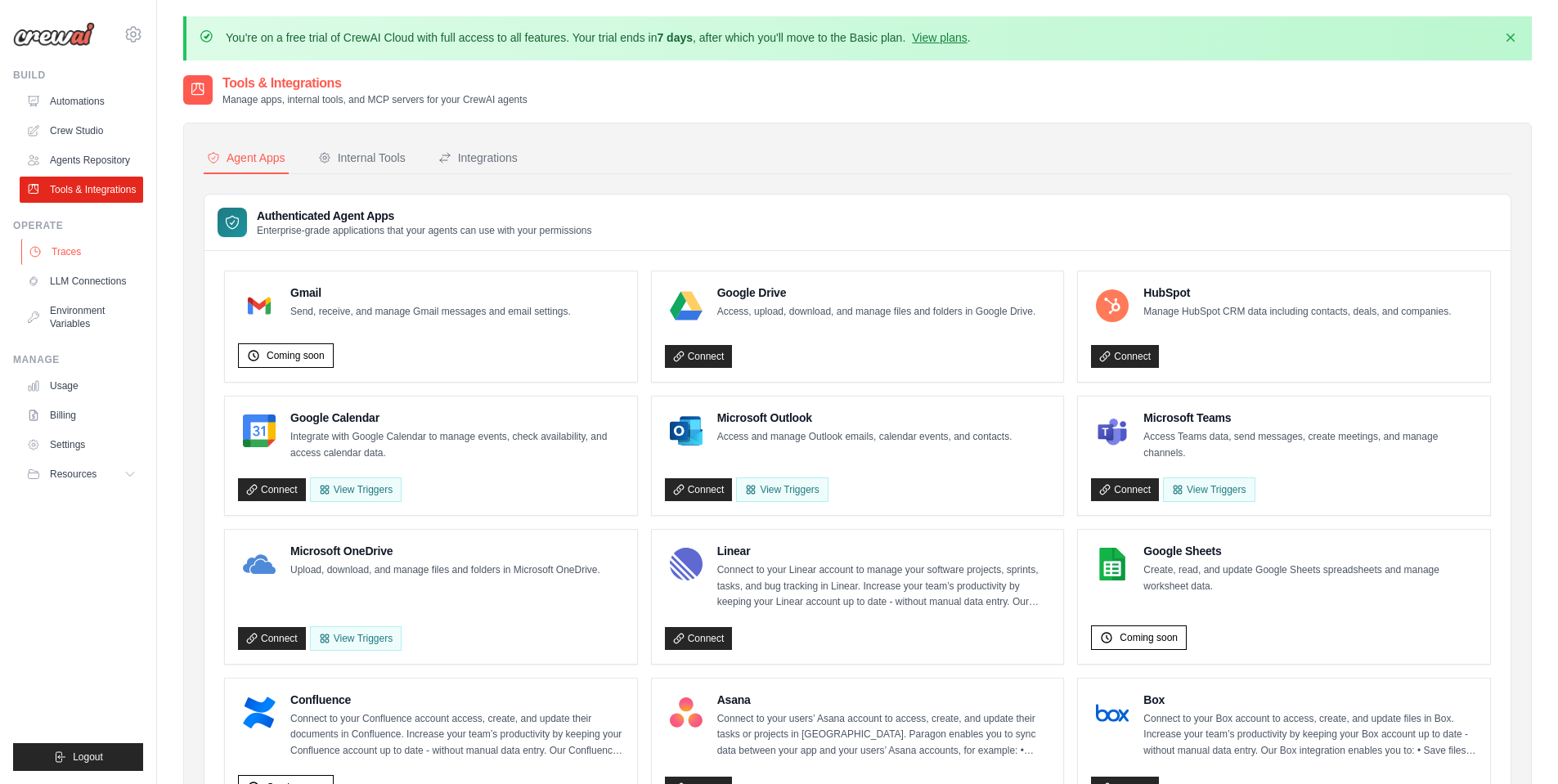
click at [71, 248] on link "Traces" at bounding box center [82, 252] width 123 height 26
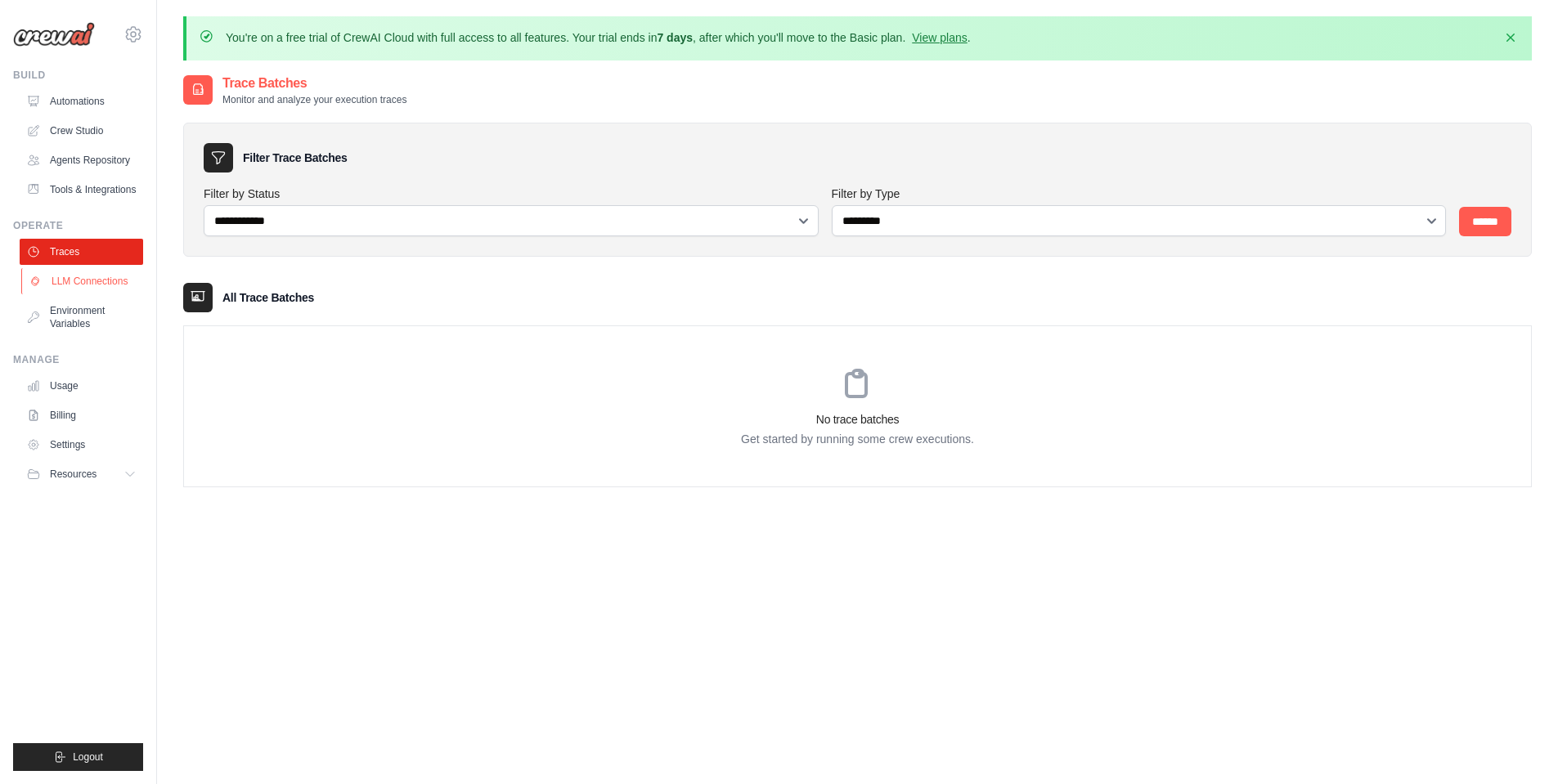
click at [83, 289] on link "LLM Connections" at bounding box center [82, 282] width 123 height 26
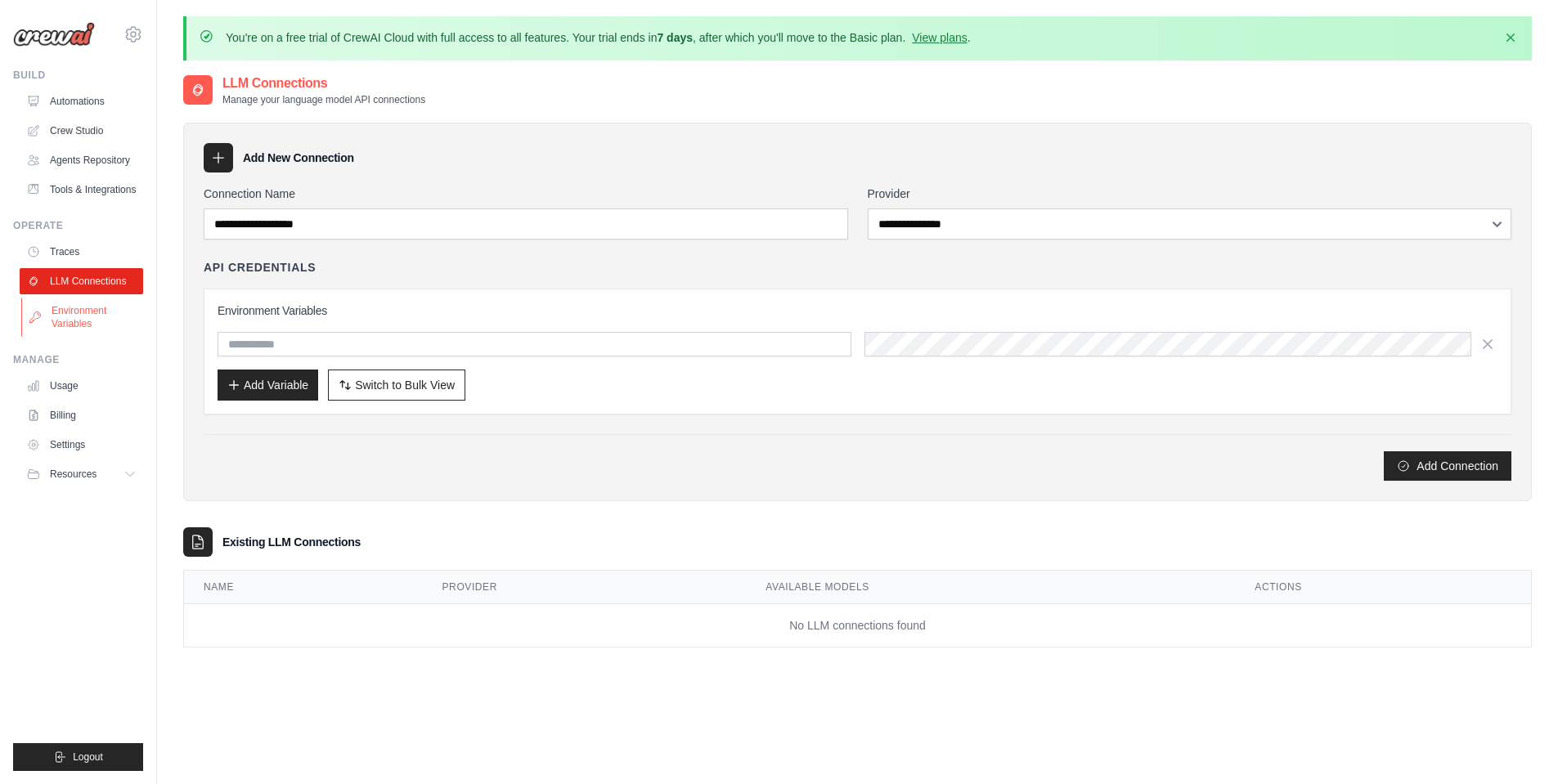
click at [87, 310] on link "Environment Variables" at bounding box center [82, 317] width 123 height 39
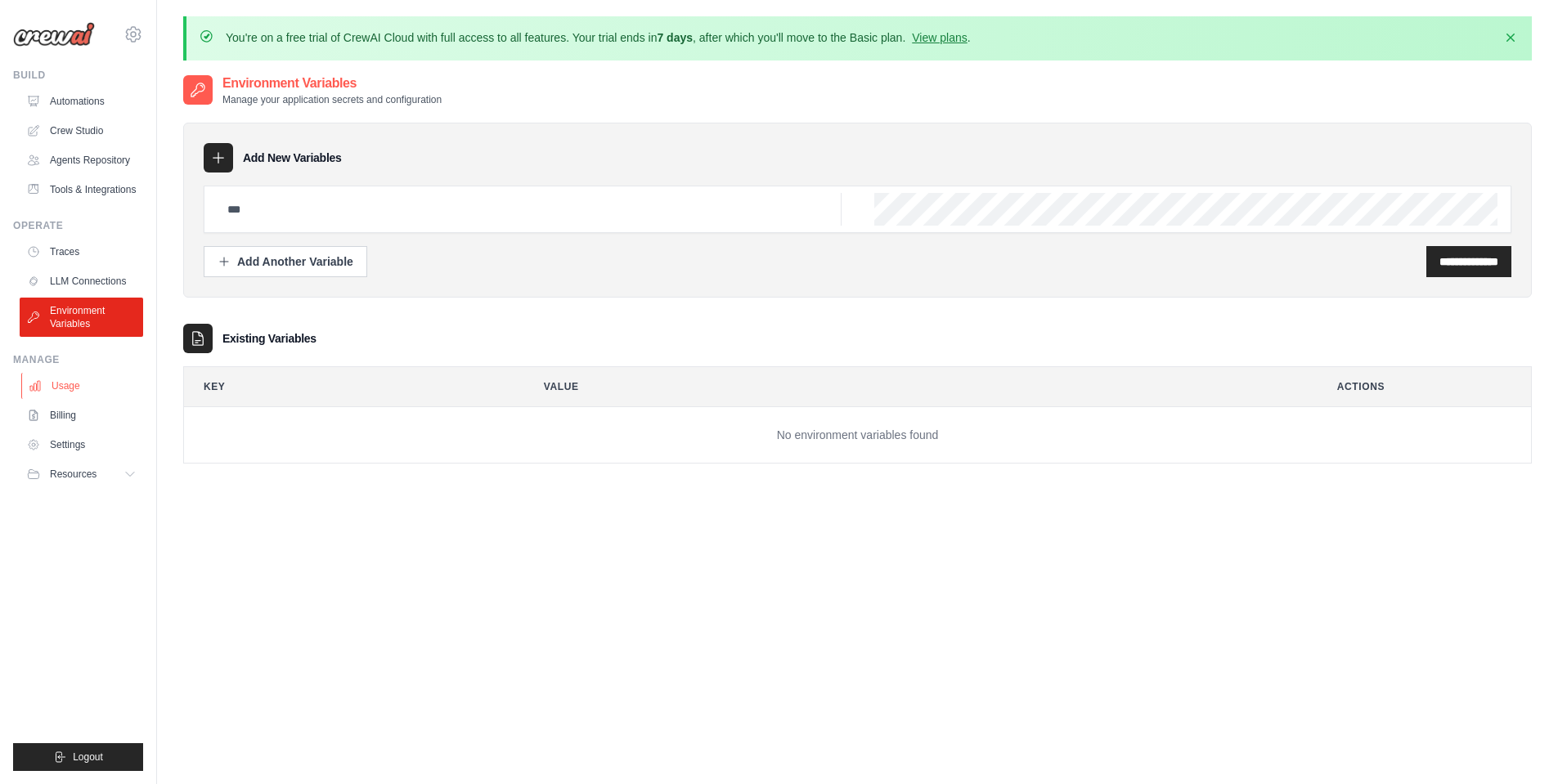
click at [61, 390] on link "Usage" at bounding box center [82, 386] width 123 height 26
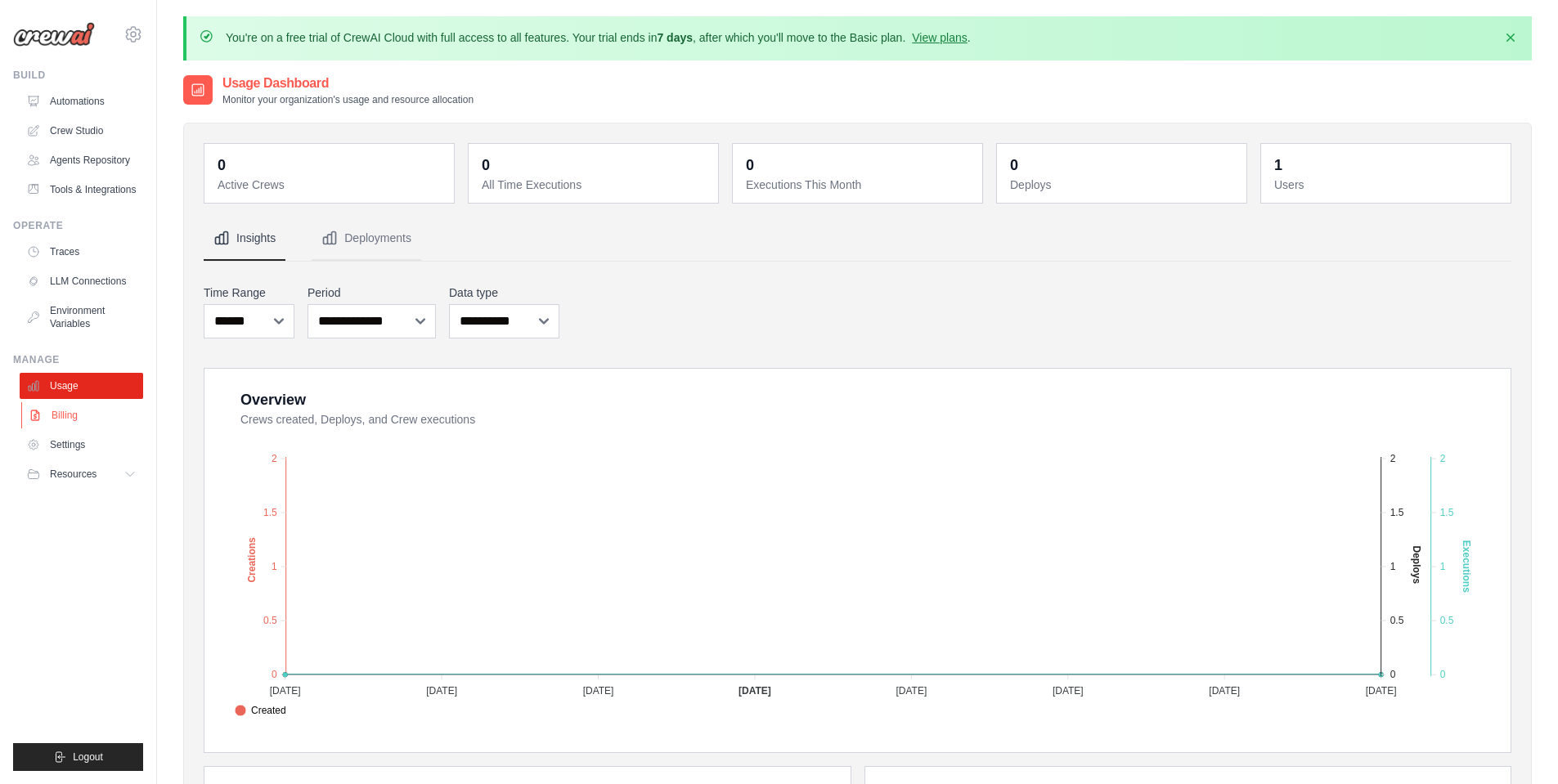
click at [83, 409] on link "Billing" at bounding box center [82, 416] width 123 height 26
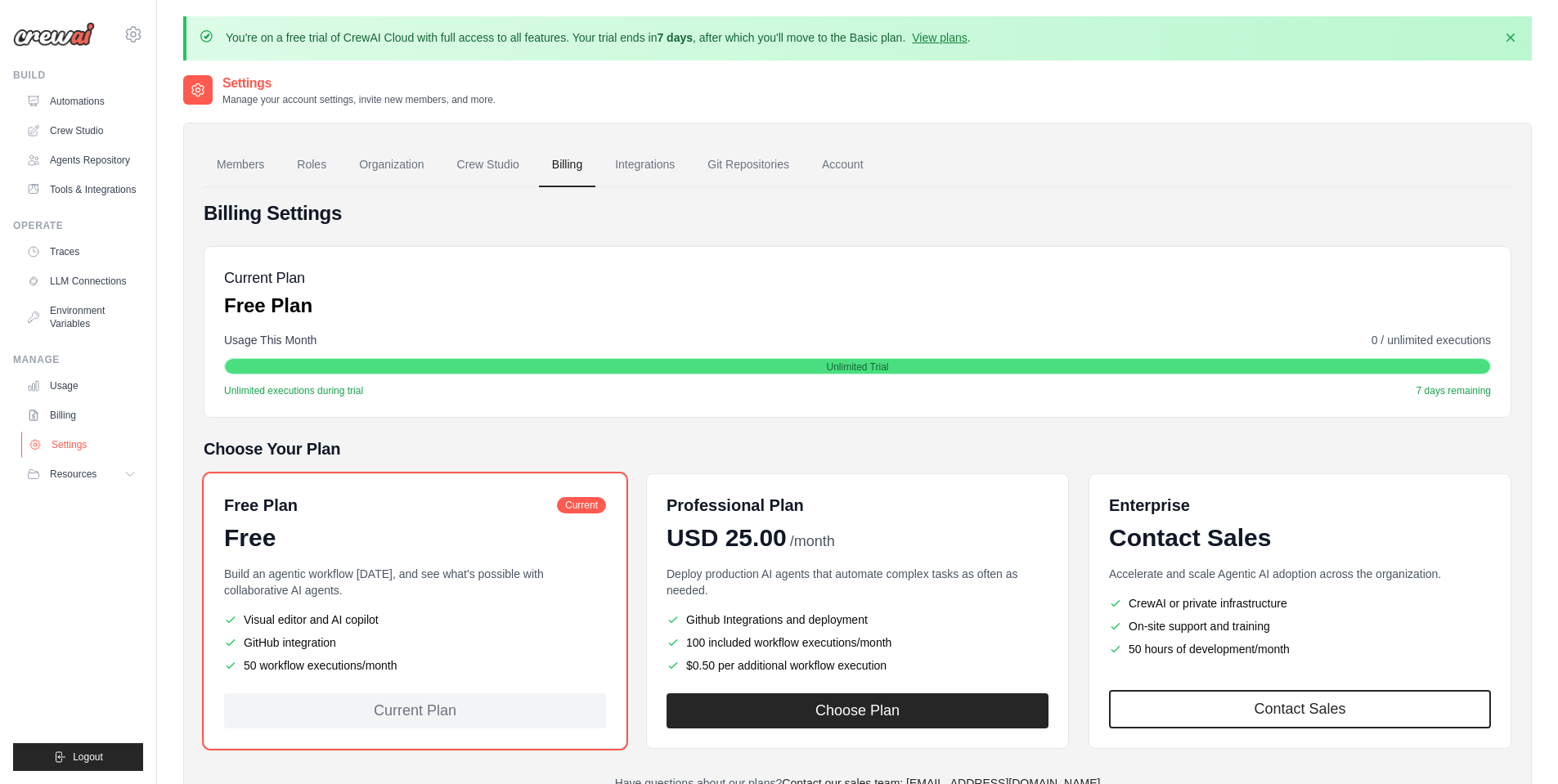
click at [75, 440] on link "Settings" at bounding box center [82, 444] width 123 height 26
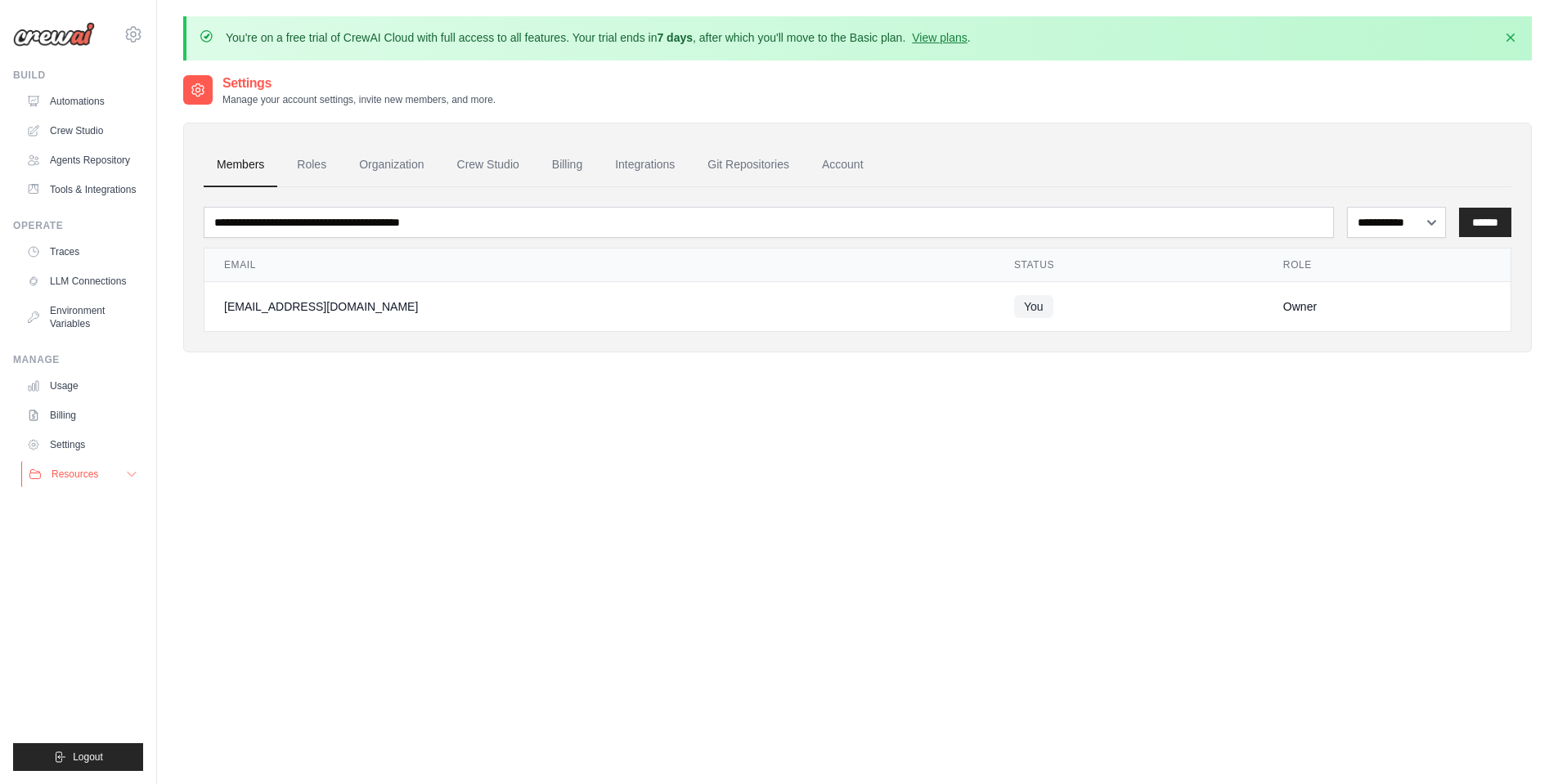
click at [103, 472] on button "Resources" at bounding box center [82, 474] width 123 height 26
click at [94, 446] on link "Settings" at bounding box center [82, 444] width 123 height 26
click at [309, 164] on link "Roles" at bounding box center [312, 165] width 56 height 44
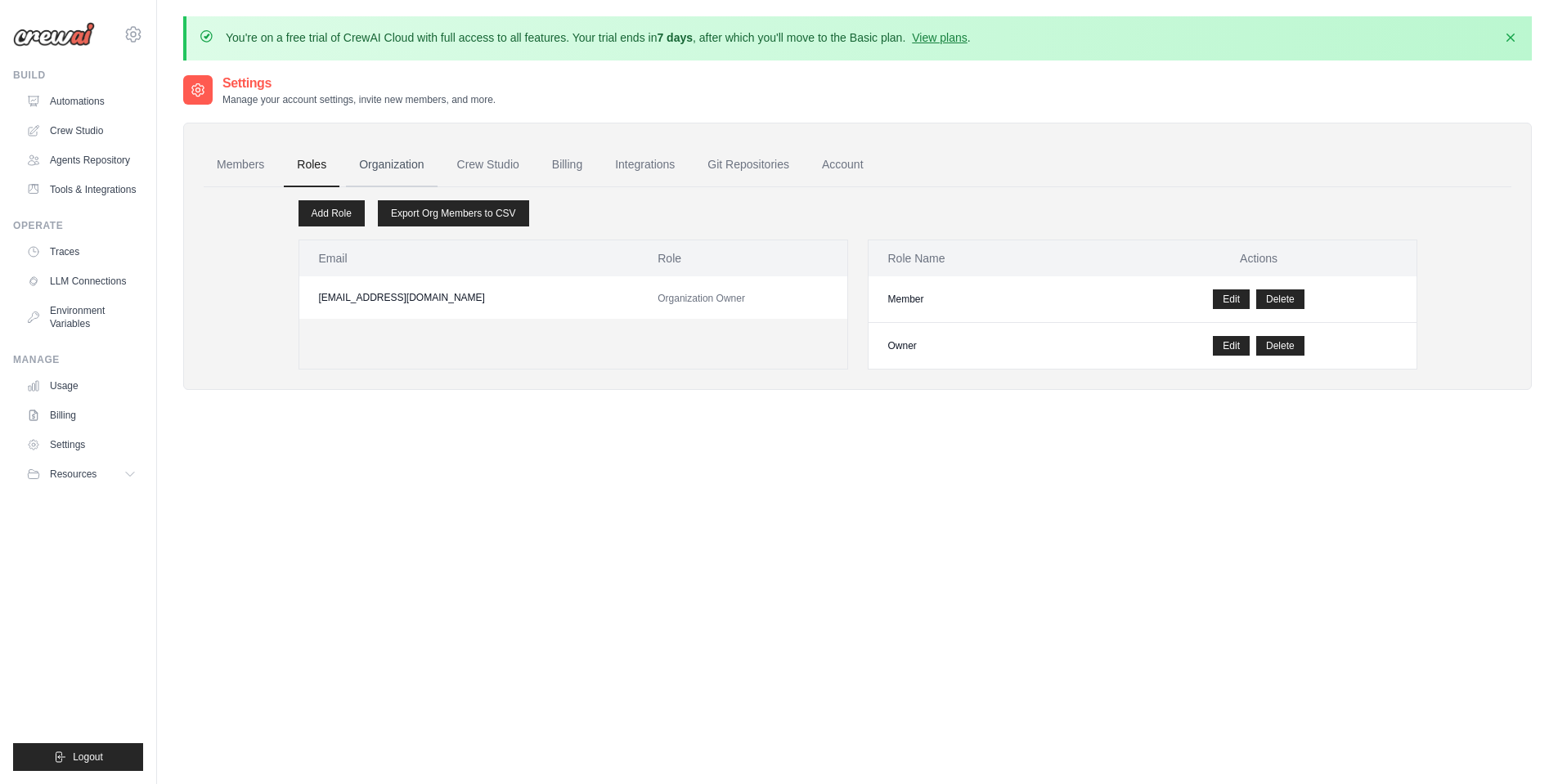
click at [384, 164] on link "Organization" at bounding box center [391, 165] width 91 height 44
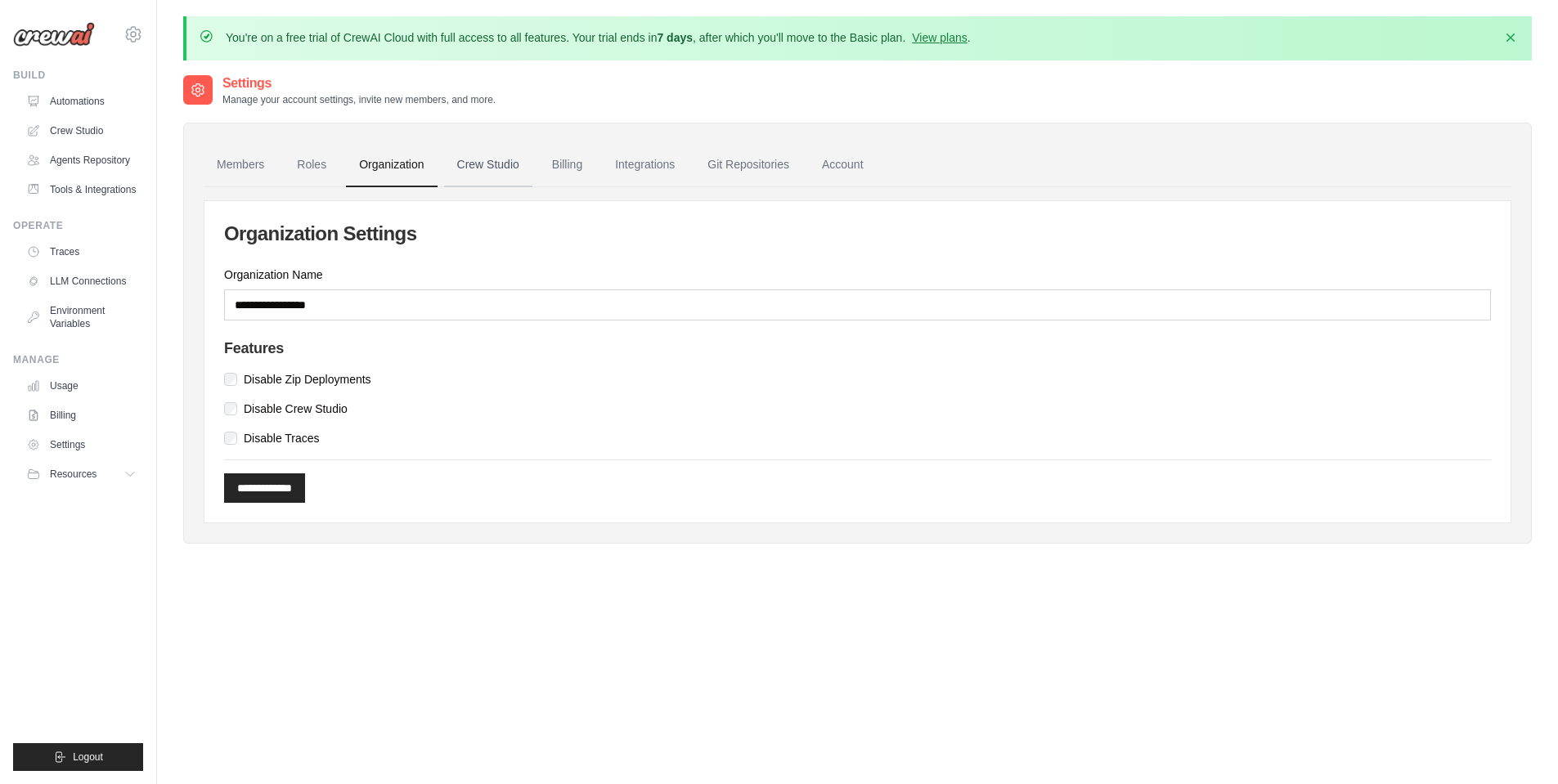
click at [483, 162] on link "Crew Studio" at bounding box center [488, 165] width 88 height 44
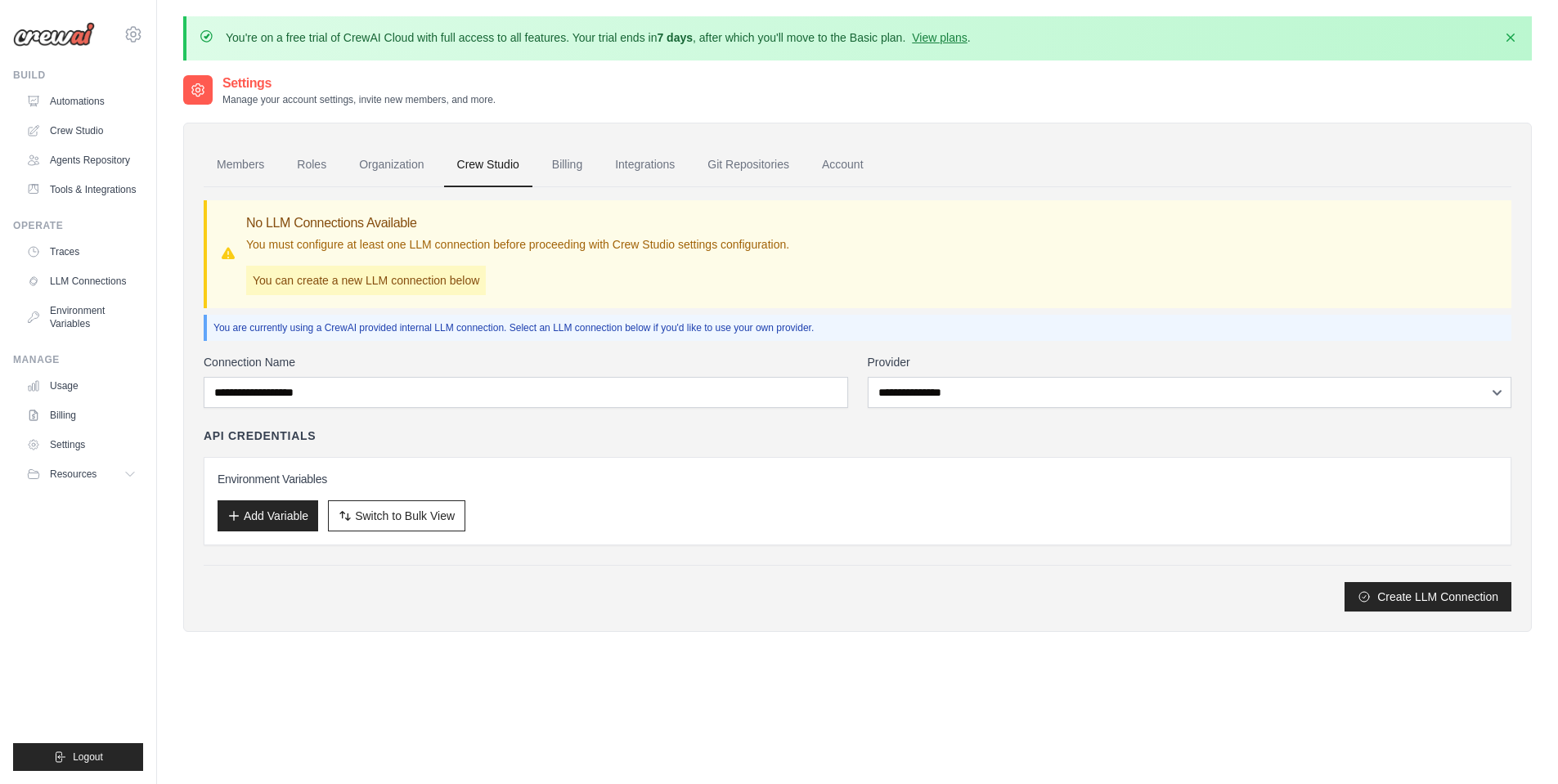
click at [572, 160] on link "Billing" at bounding box center [567, 165] width 56 height 44
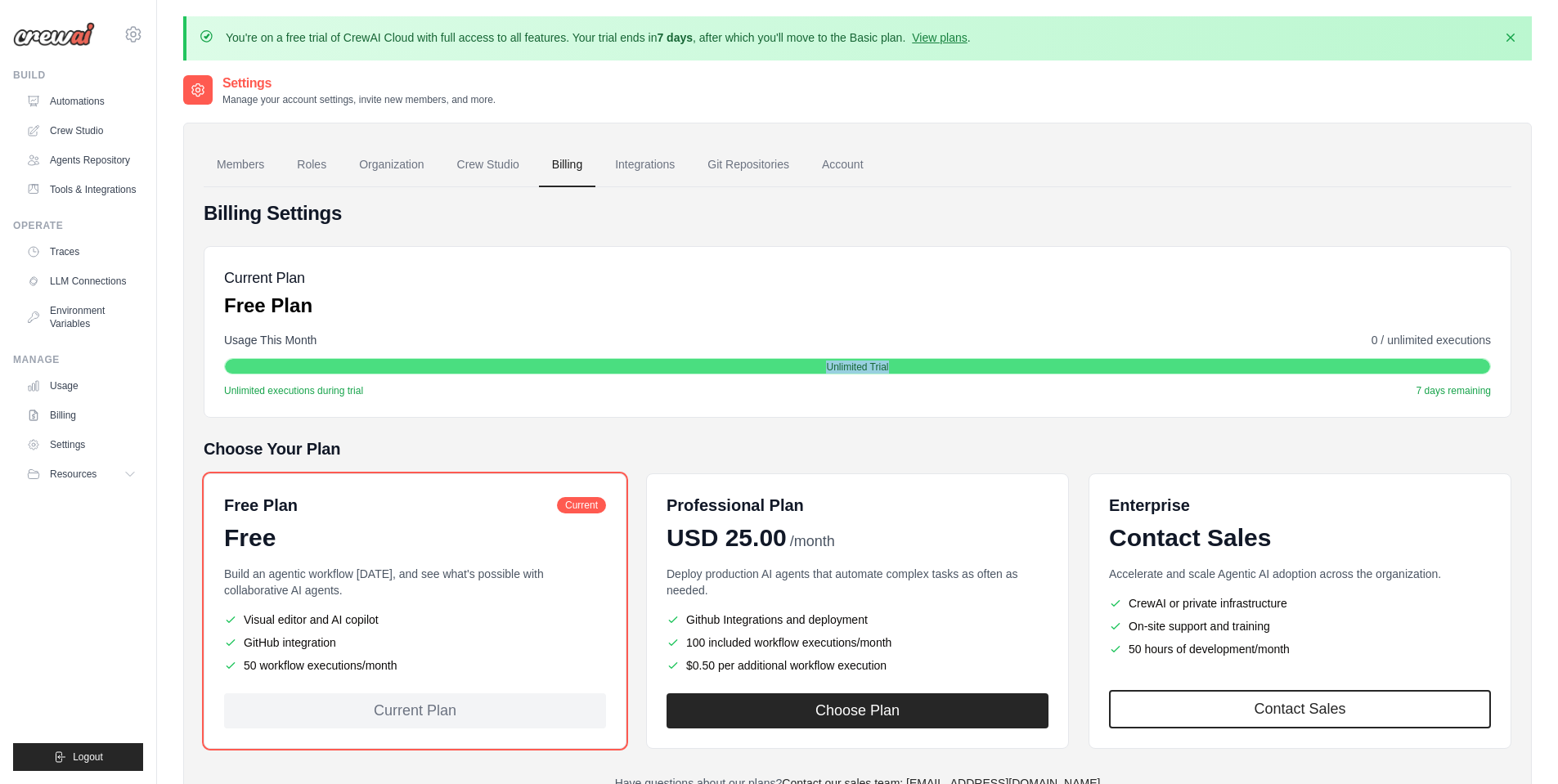
drag, startPoint x: 825, startPoint y: 363, endPoint x: 925, endPoint y: 367, distance: 100.1
click at [925, 367] on div "Unlimited Trial" at bounding box center [858, 367] width 1266 height 17
click at [669, 157] on link "Integrations" at bounding box center [645, 165] width 86 height 44
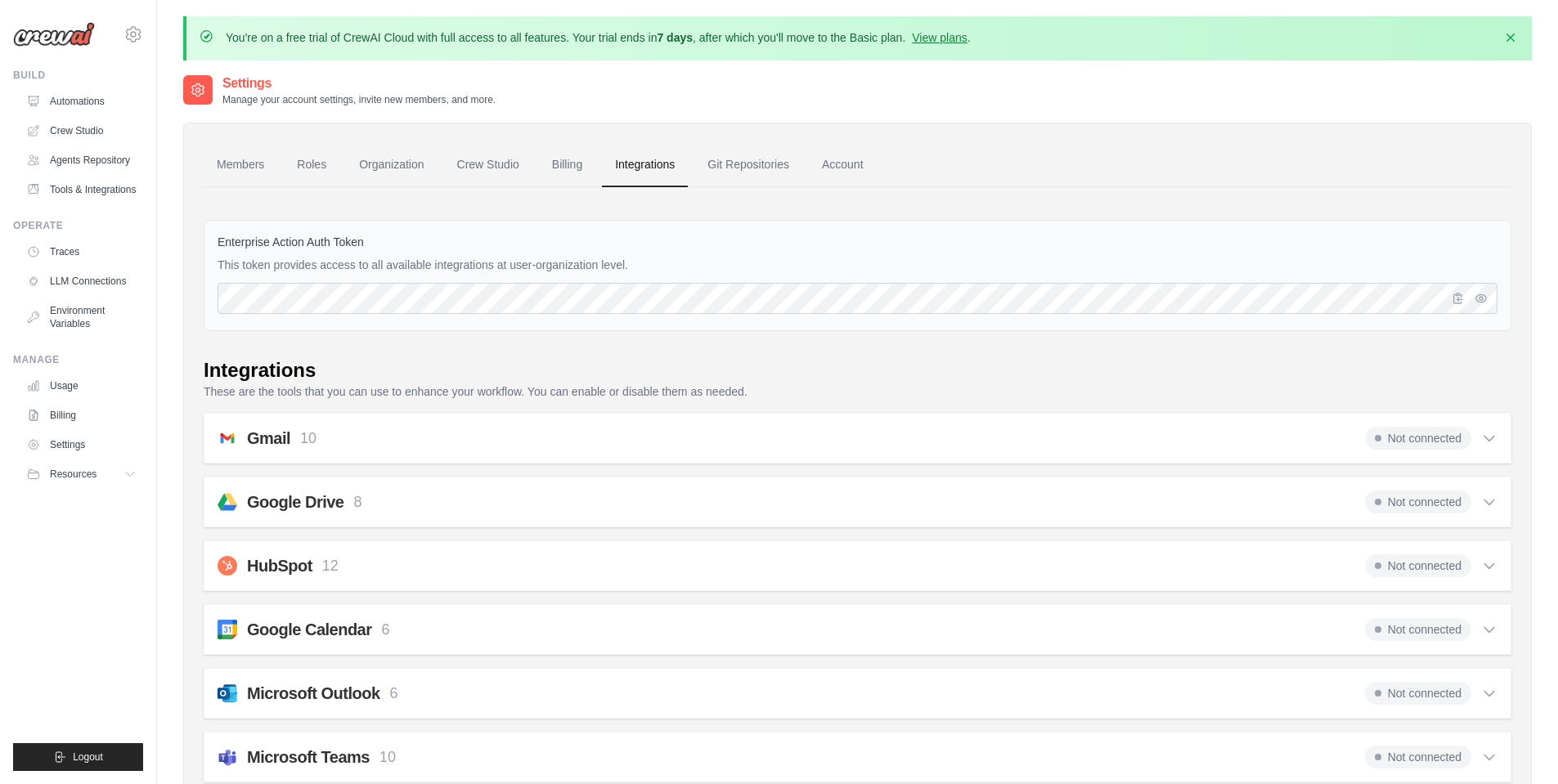
click at [771, 175] on link "Git Repositories" at bounding box center [747, 165] width 108 height 44
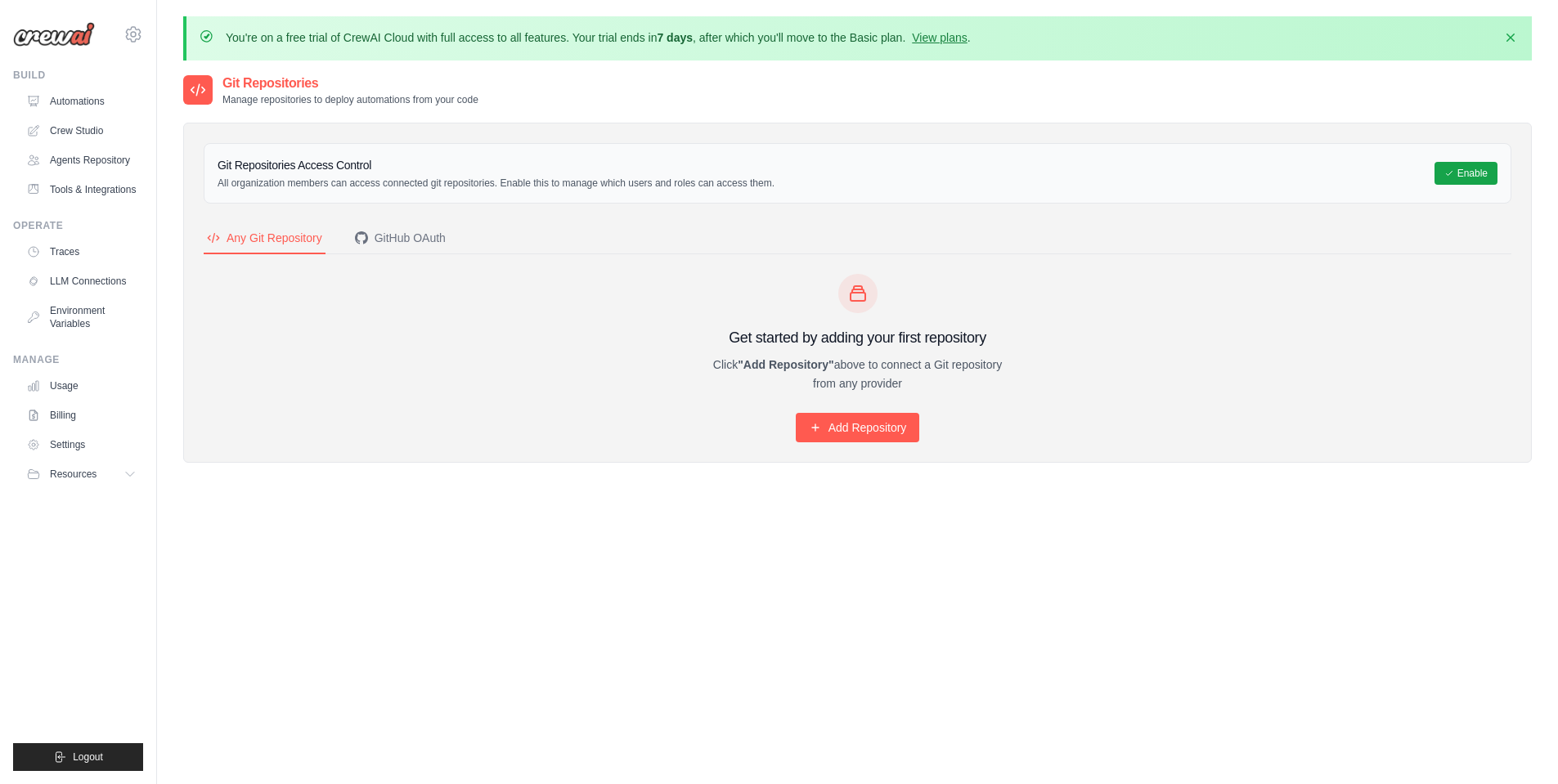
click at [144, 36] on div "[EMAIL_ADDRESS][DOMAIN_NAME] Settings Build Automations" at bounding box center [78, 392] width 157 height 784
click at [137, 35] on icon at bounding box center [133, 34] width 19 height 19
click at [187, 109] on link "Settings" at bounding box center [203, 101] width 156 height 32
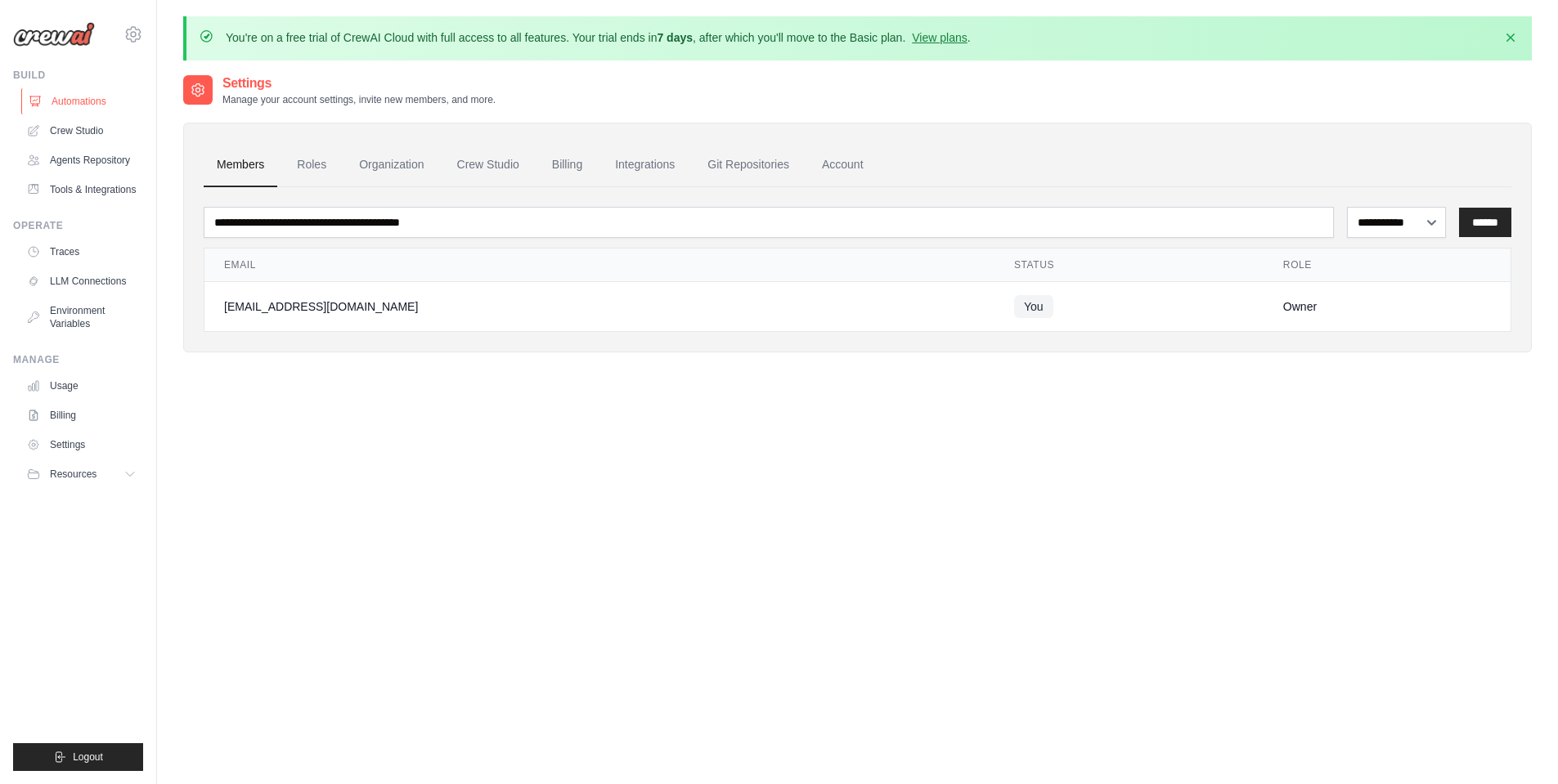
click at [82, 99] on link "Automations" at bounding box center [82, 102] width 123 height 26
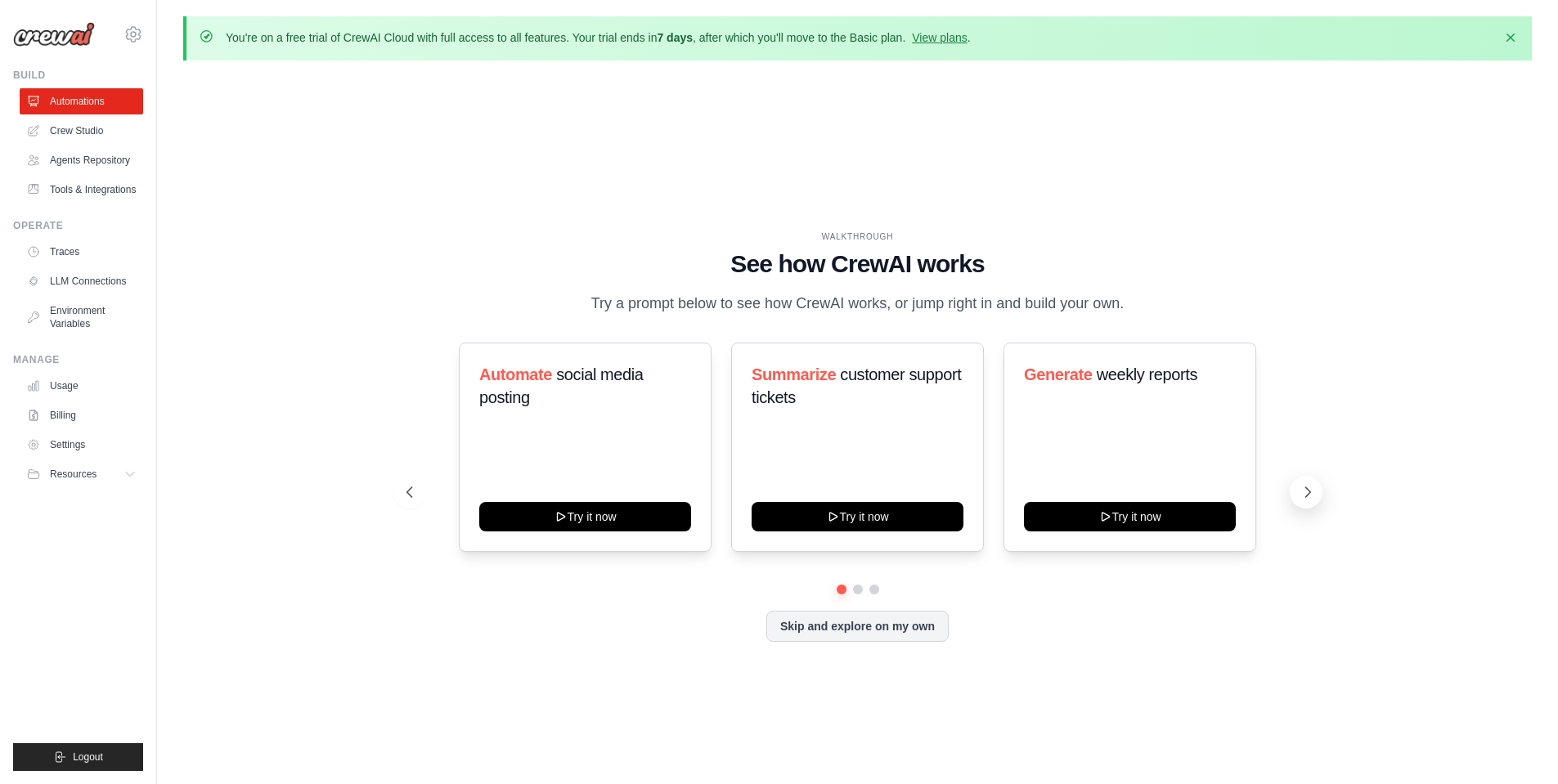
click at [1313, 492] on icon at bounding box center [1308, 492] width 17 height 17
click at [1308, 493] on icon at bounding box center [1308, 492] width 17 height 17
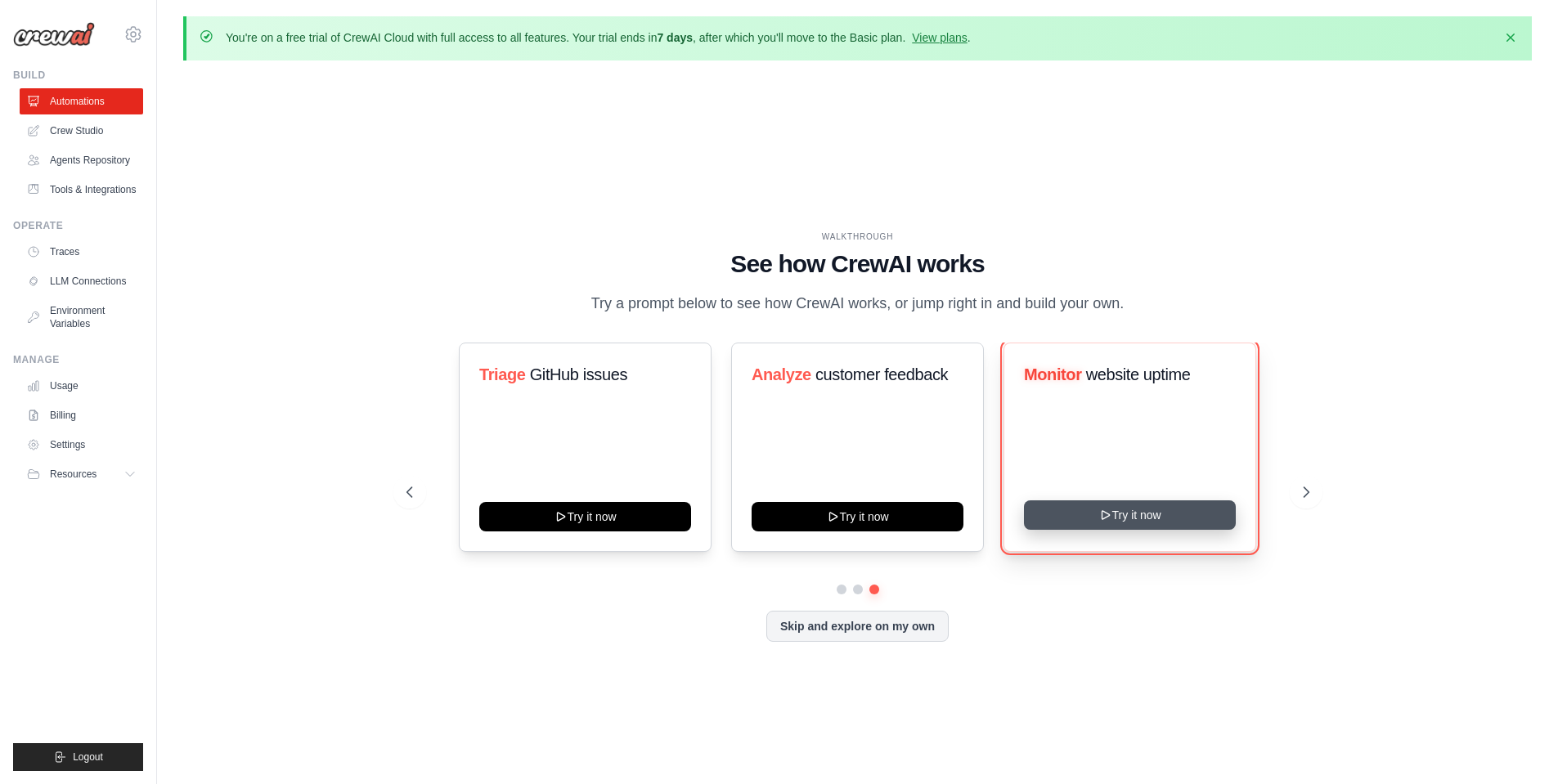
click at [1096, 520] on button "Try it now" at bounding box center [1130, 515] width 212 height 30
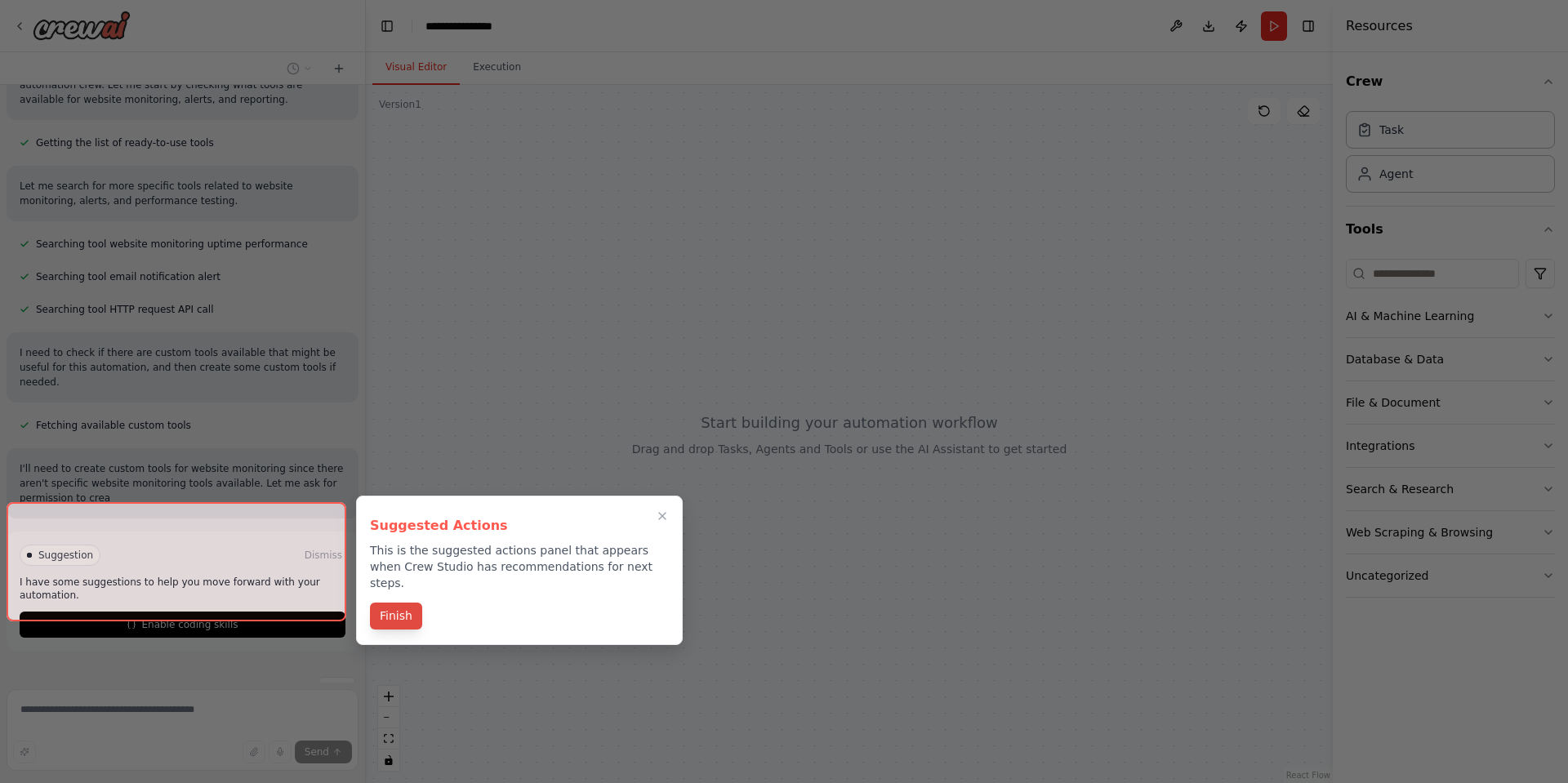
scroll to position [184, 0]
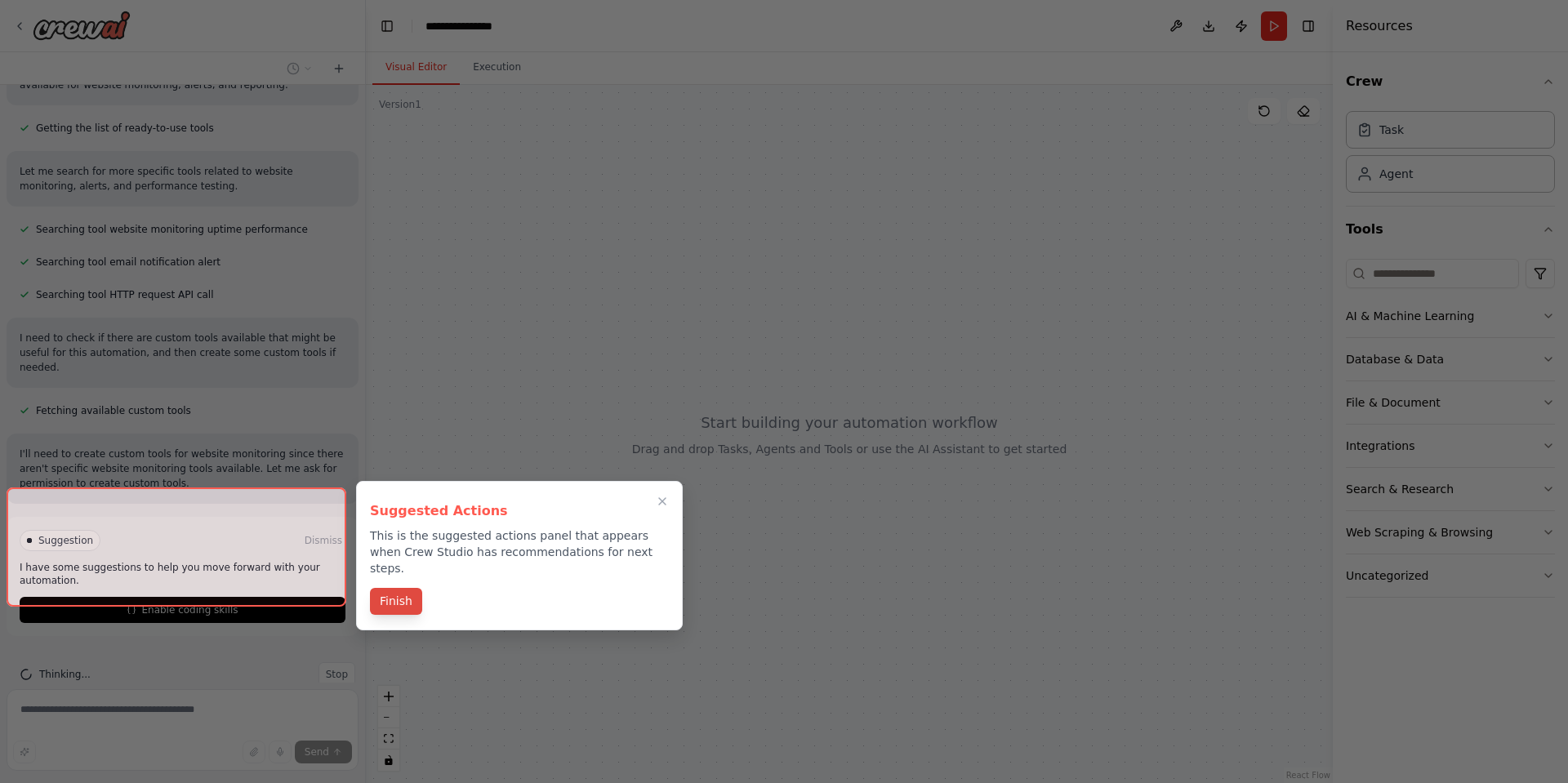
click at [399, 588] on button "Finish" at bounding box center [396, 601] width 52 height 27
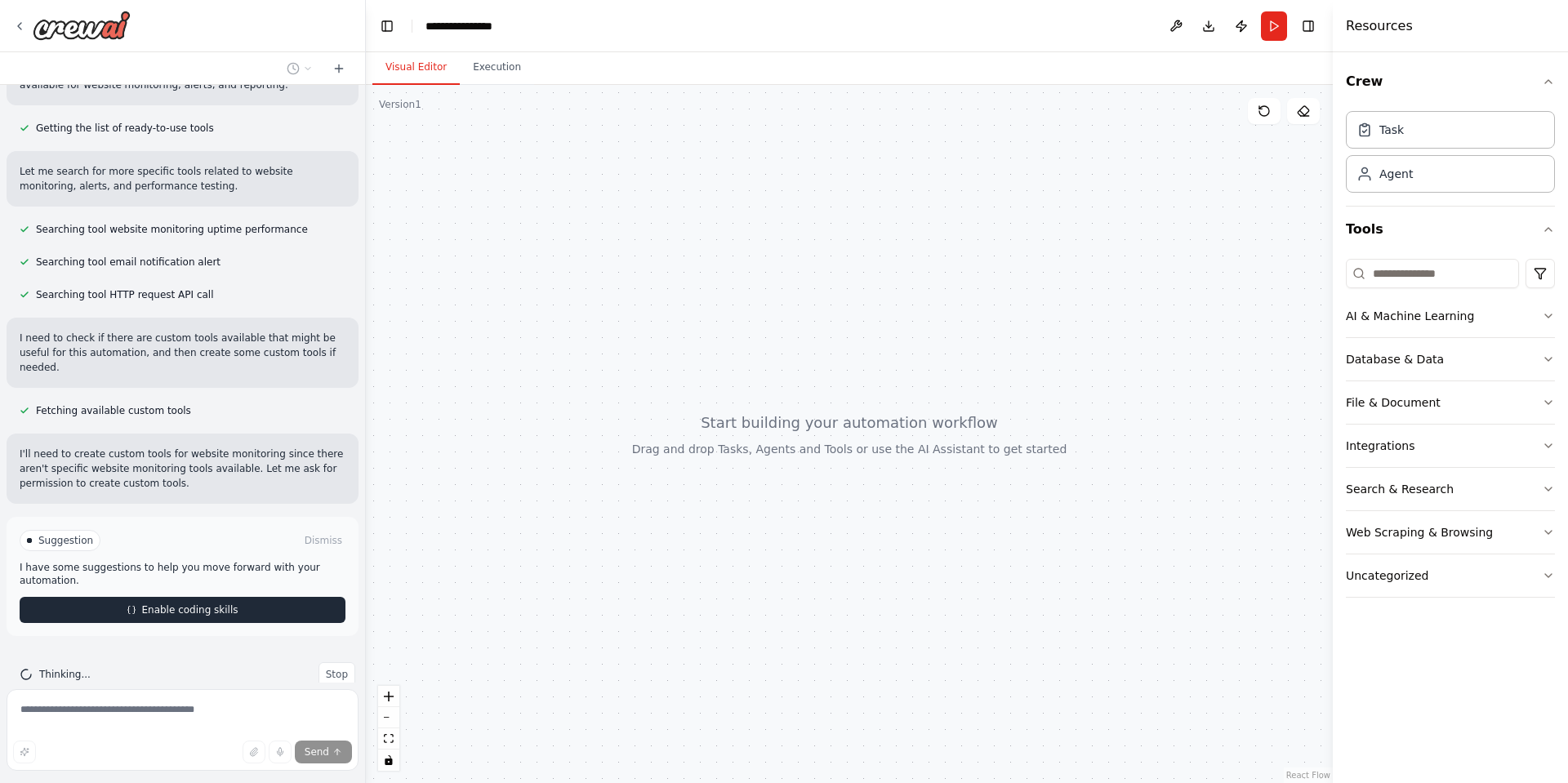
click at [226, 604] on span "Enable coding skills" at bounding box center [190, 610] width 96 height 13
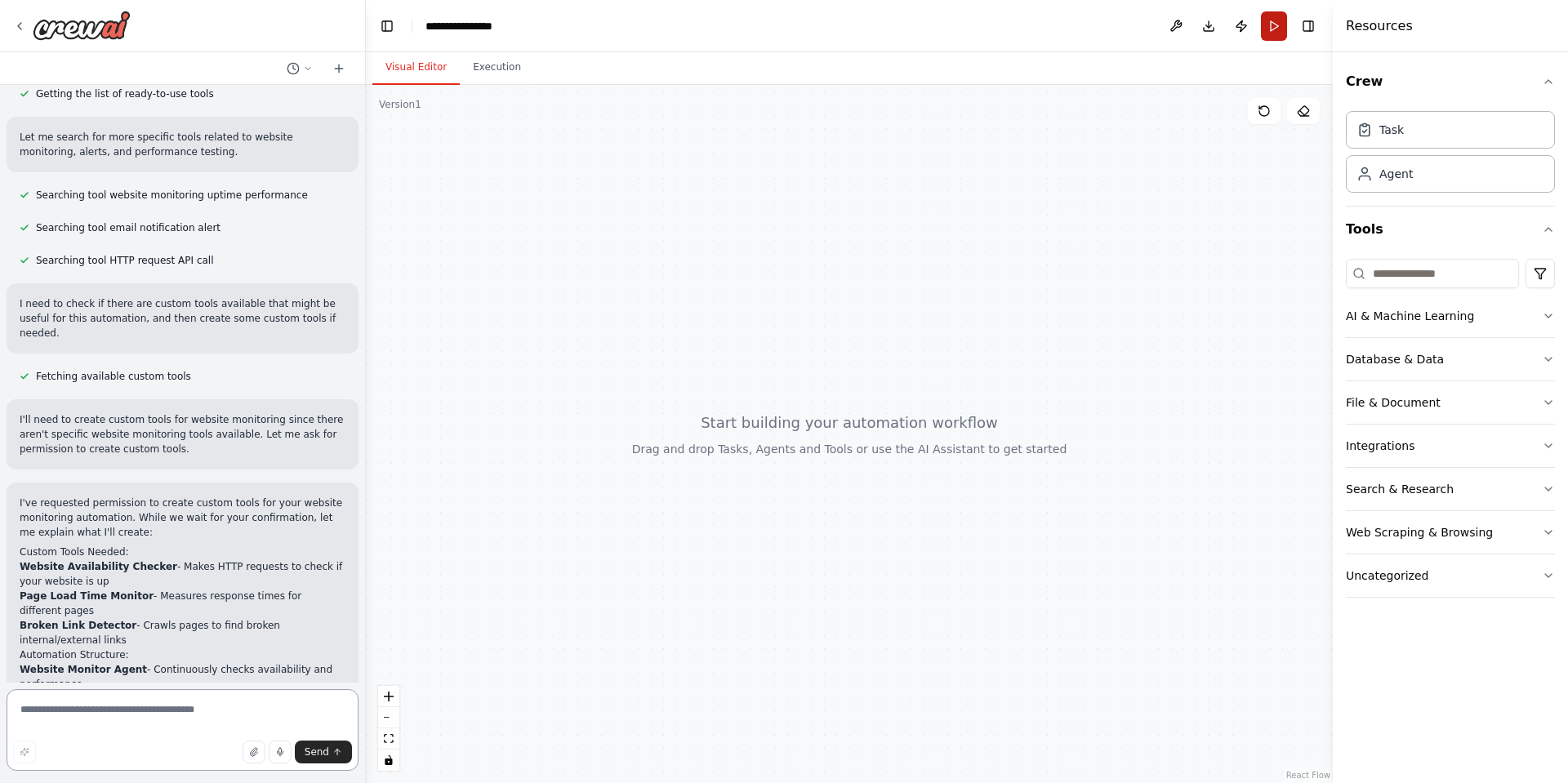
scroll to position [247, 0]
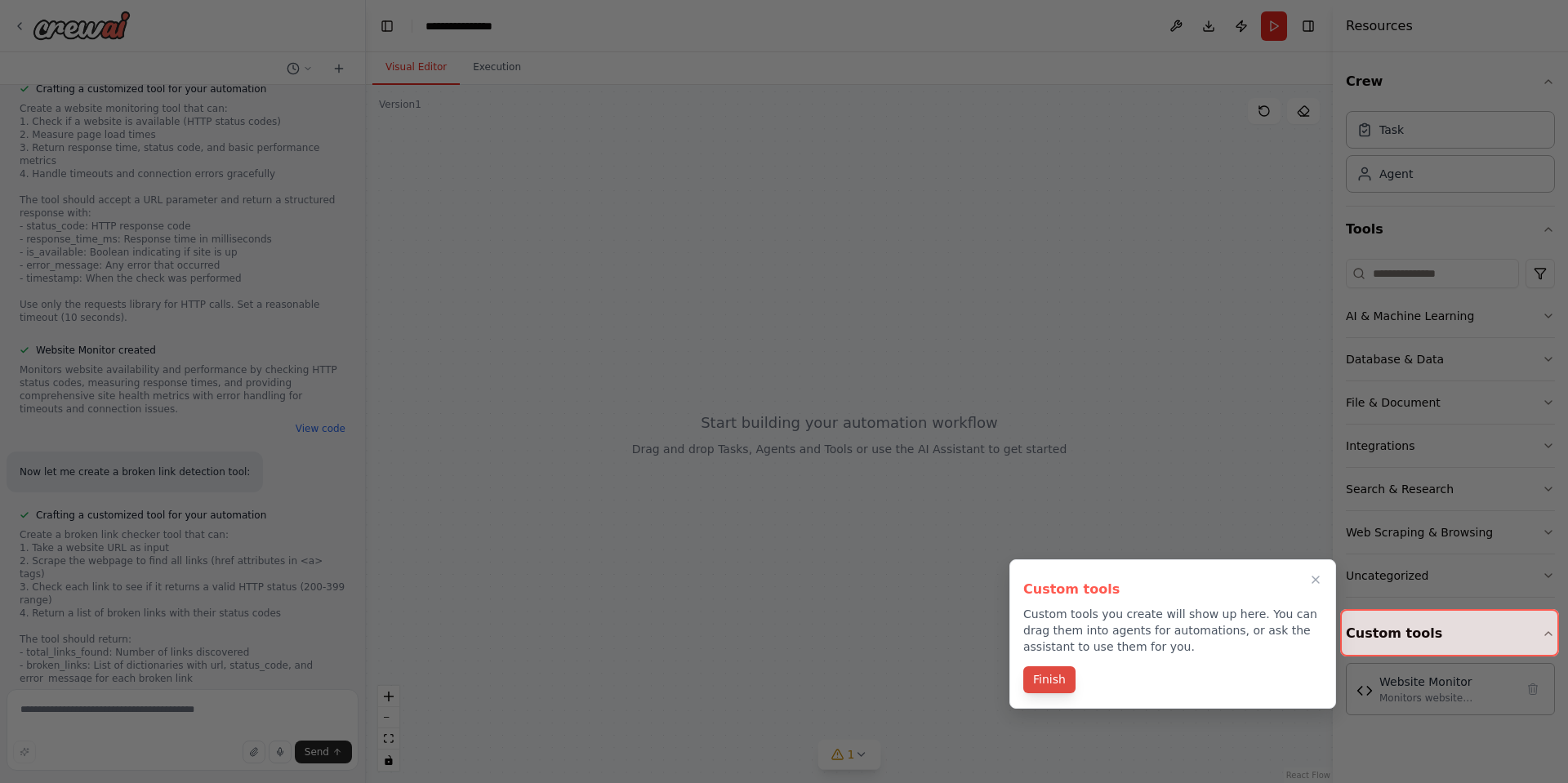
click at [1037, 691] on button "Finish" at bounding box center [1050, 680] width 52 height 27
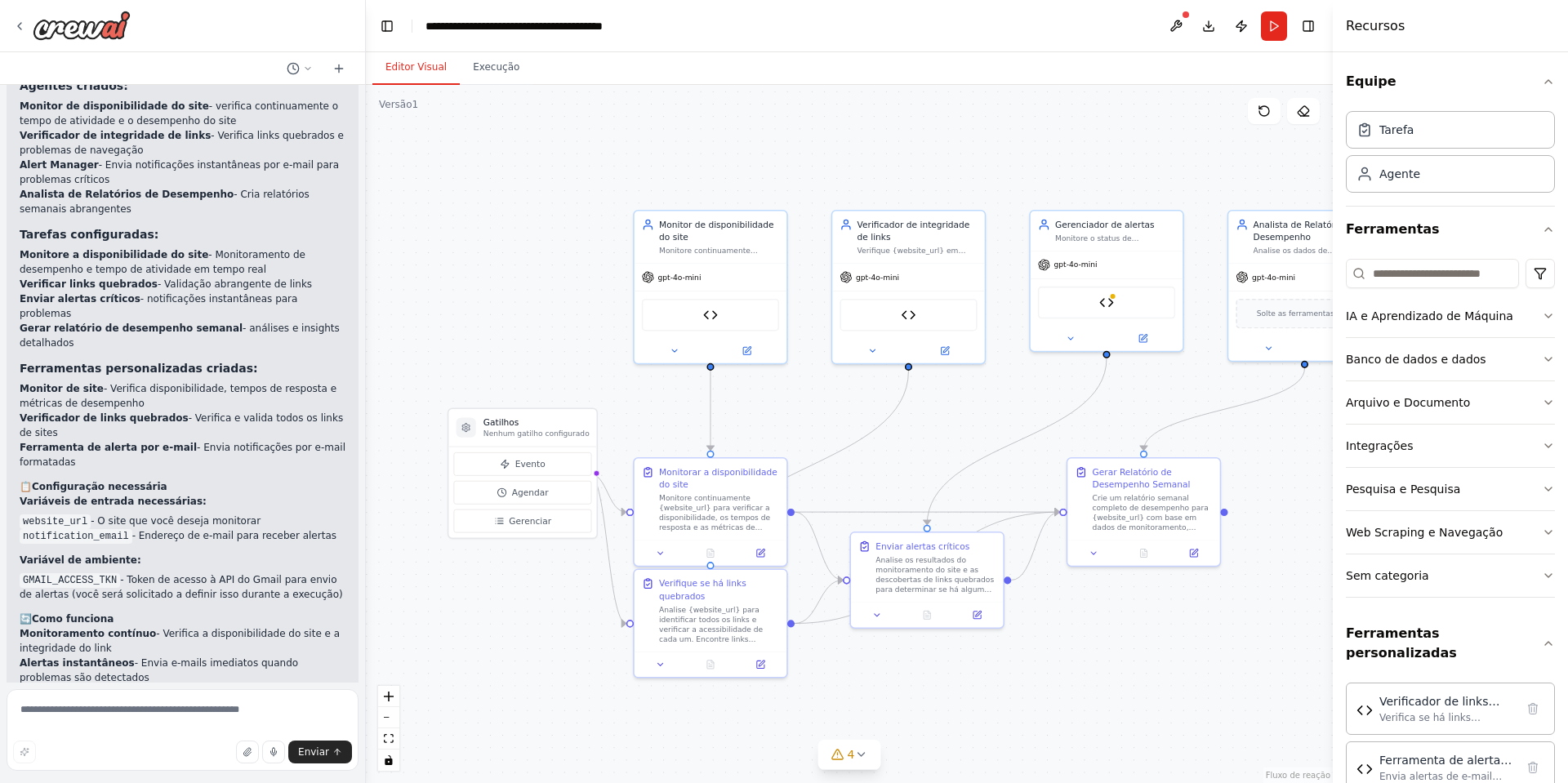
scroll to position [3292, 0]
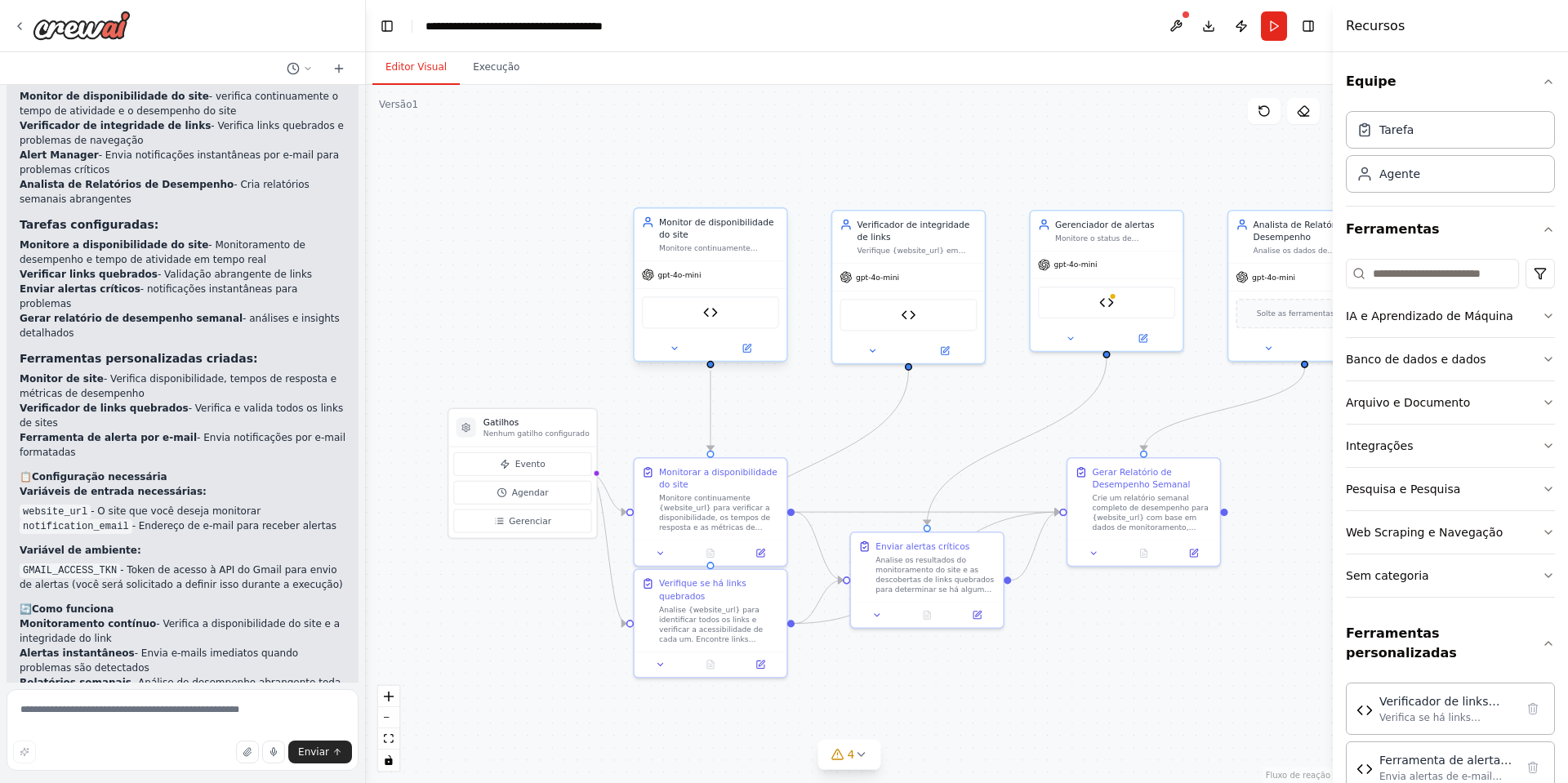
click at [724, 314] on div "Monitor de site" at bounding box center [711, 312] width 137 height 31
click at [704, 316] on img at bounding box center [711, 312] width 15 height 15
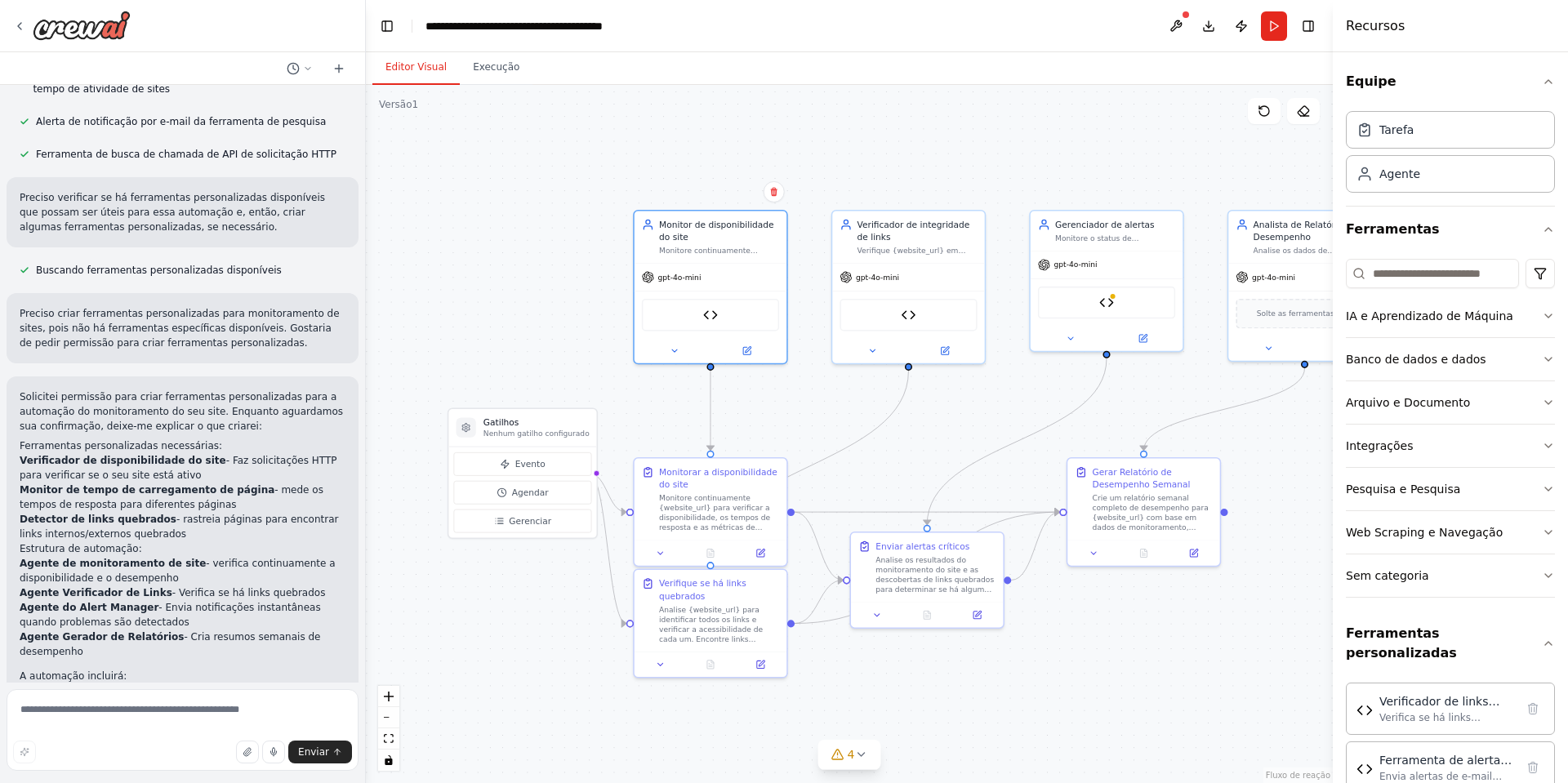
scroll to position [0, 0]
